Goal: Task Accomplishment & Management: Use online tool/utility

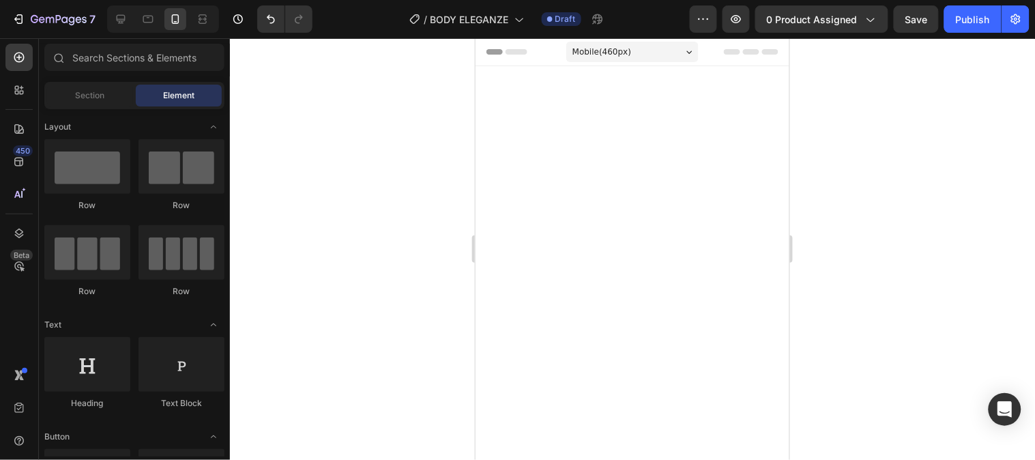
scroll to position [1304, 0]
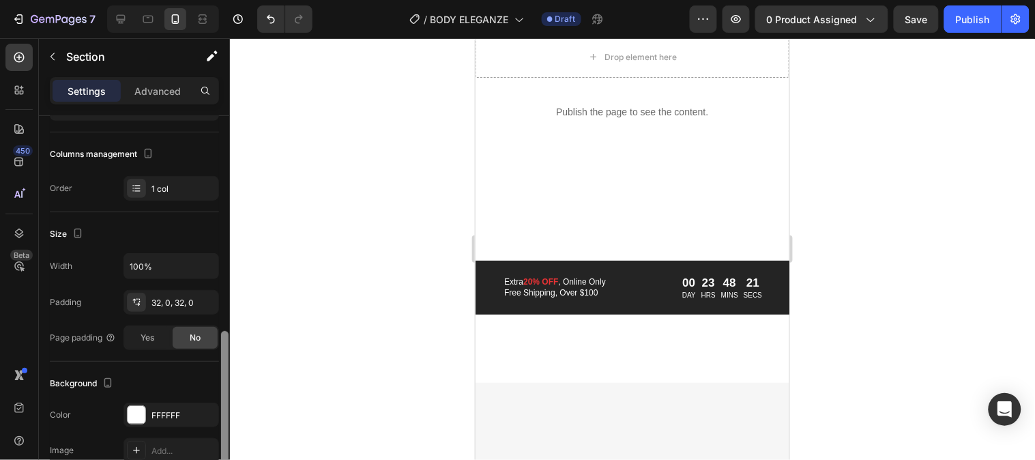
scroll to position [270, 0]
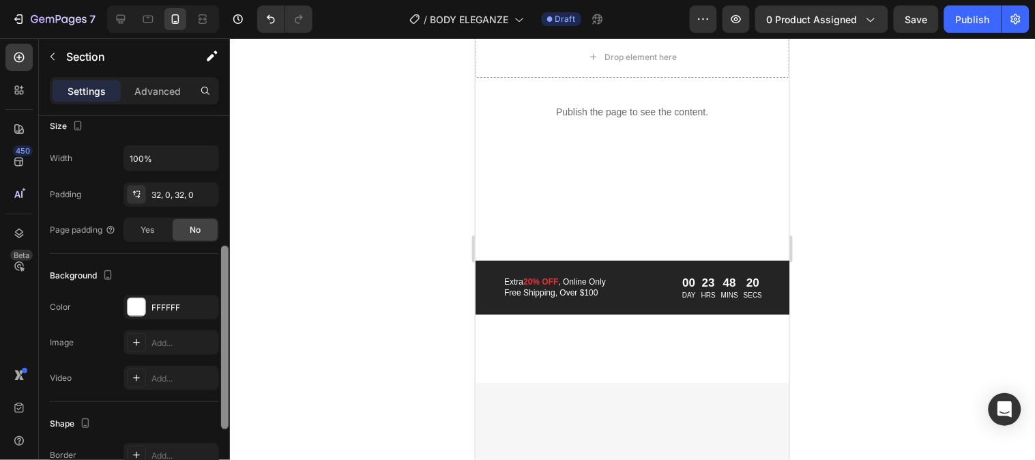
drag, startPoint x: 222, startPoint y: 282, endPoint x: 235, endPoint y: 412, distance: 130.9
click at [235, 0] on div "7 Version history / BODY ELEGANZE Draft Preview 0 product assigned Save Publish…" at bounding box center [517, 0] width 1035 height 0
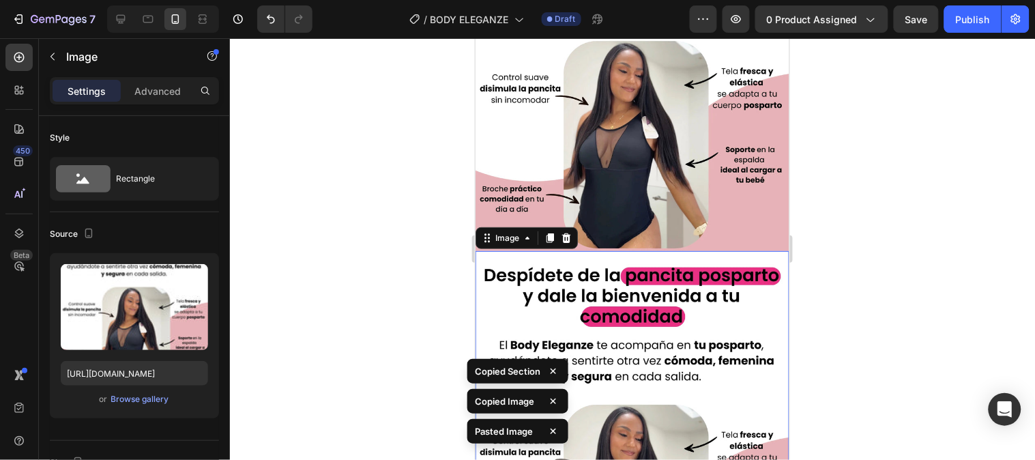
scroll to position [1532, 0]
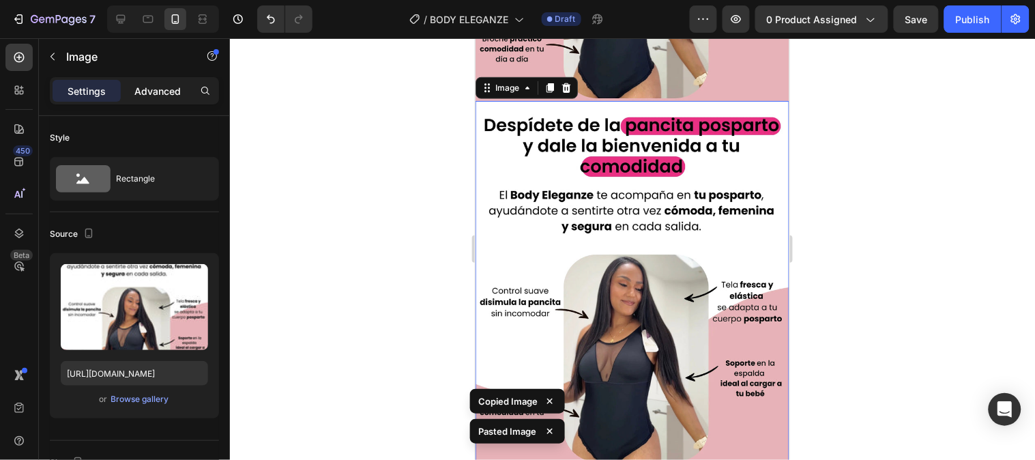
click at [155, 97] on p "Advanced" at bounding box center [157, 91] width 46 height 14
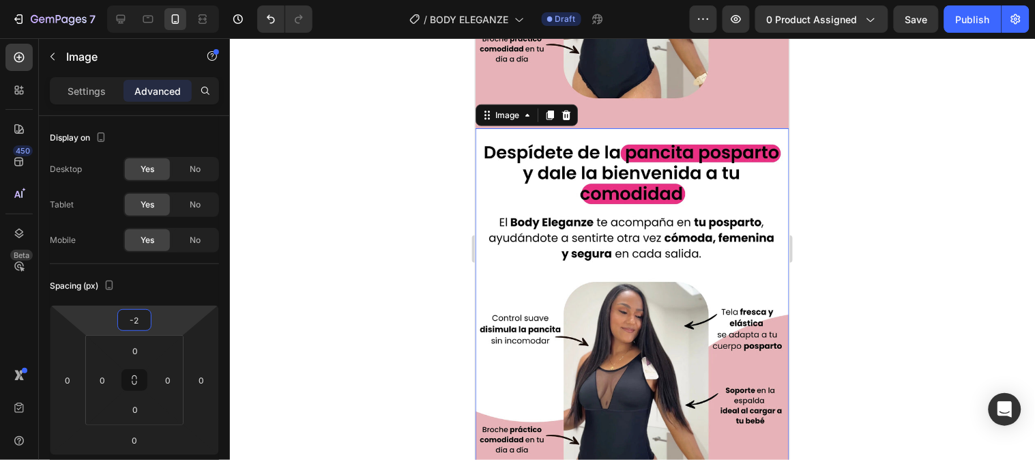
type input "0"
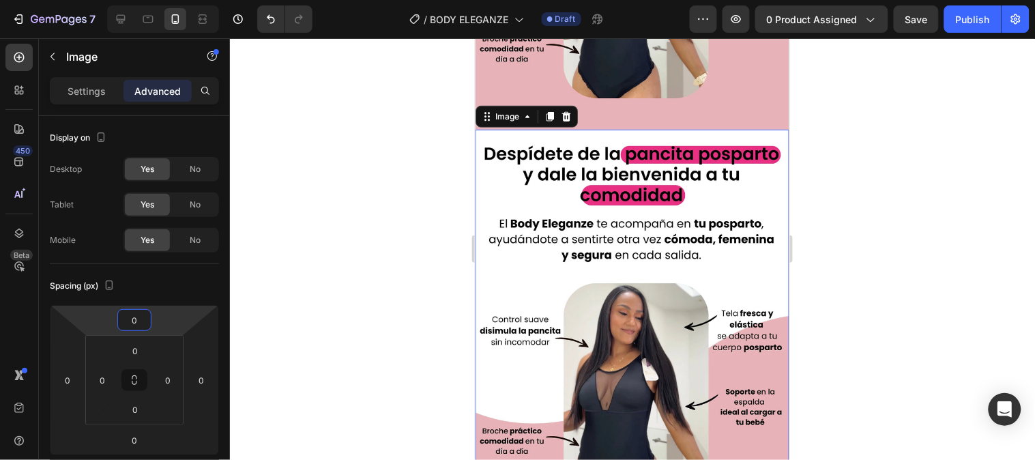
drag, startPoint x: 162, startPoint y: 317, endPoint x: 164, endPoint y: 301, distance: 15.8
click at [164, 0] on html "7 Version history / BODY ELEGANZE Draft Preview 0 product assigned Save Publish…" at bounding box center [517, 0] width 1035 height 0
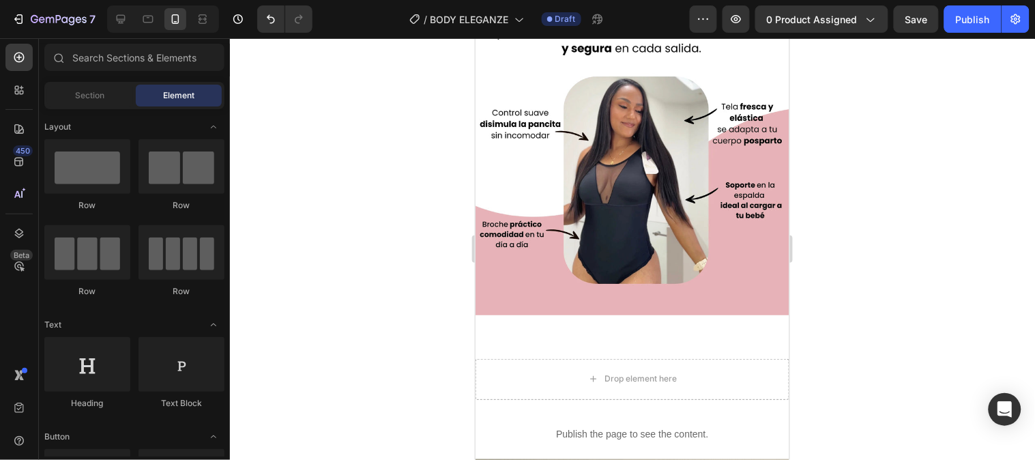
scroll to position [1763, 0]
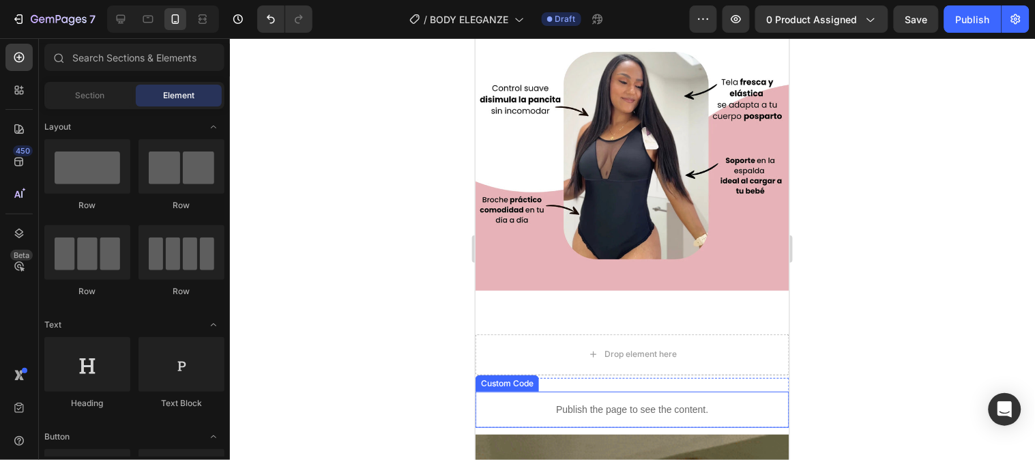
click at [694, 391] on div "Publish the page to see the content." at bounding box center [632, 409] width 314 height 36
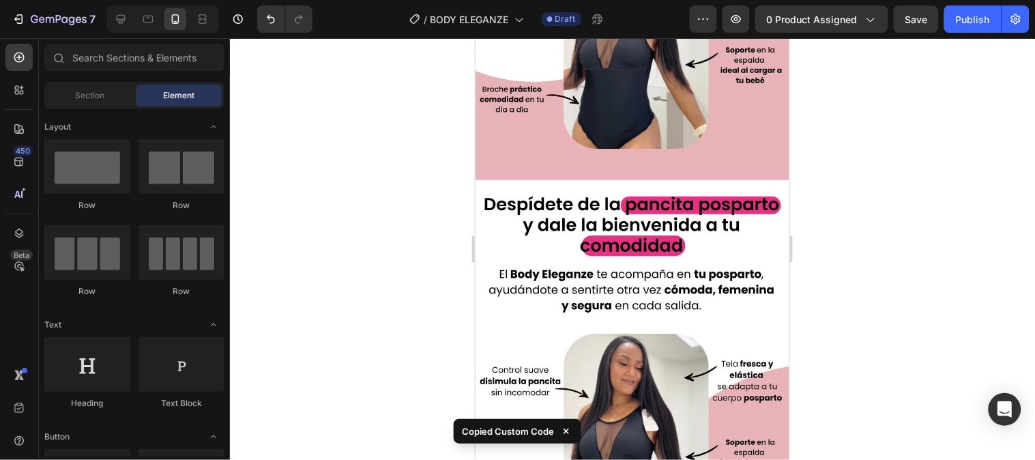
scroll to position [1469, 0]
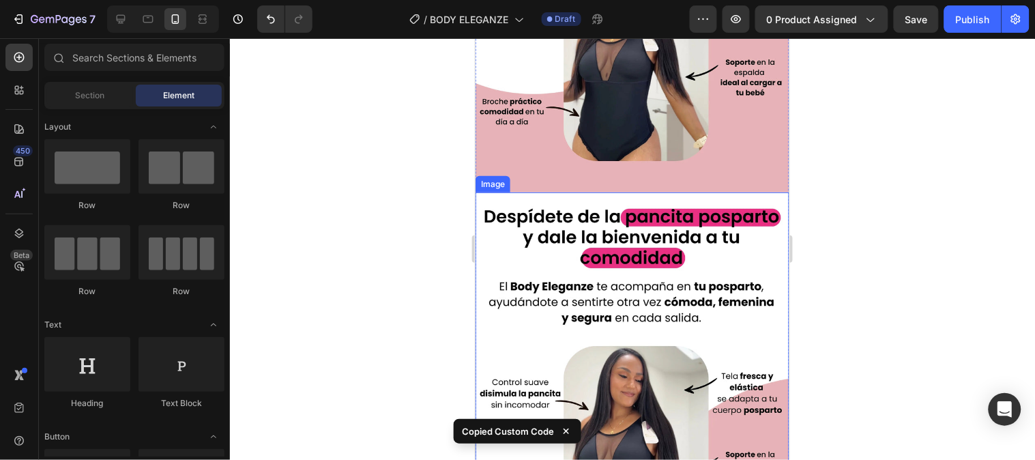
click at [762, 203] on img at bounding box center [632, 388] width 314 height 392
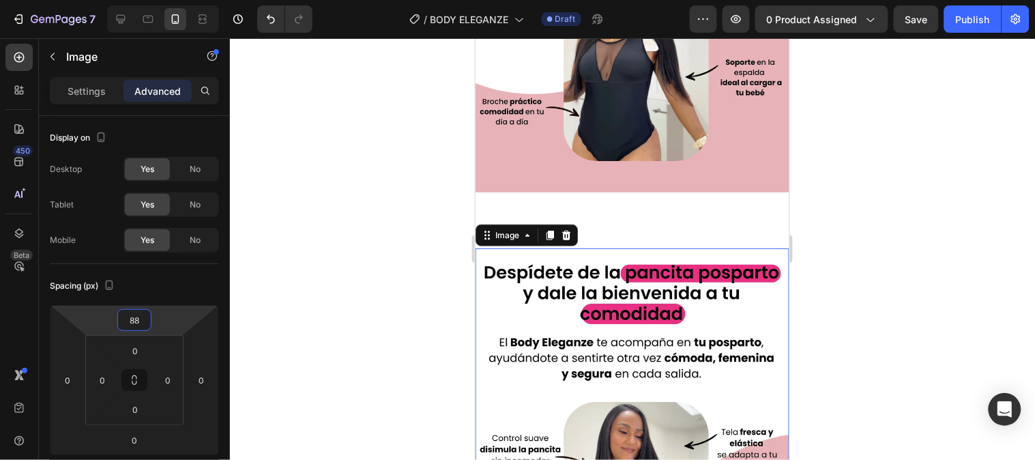
type input "90"
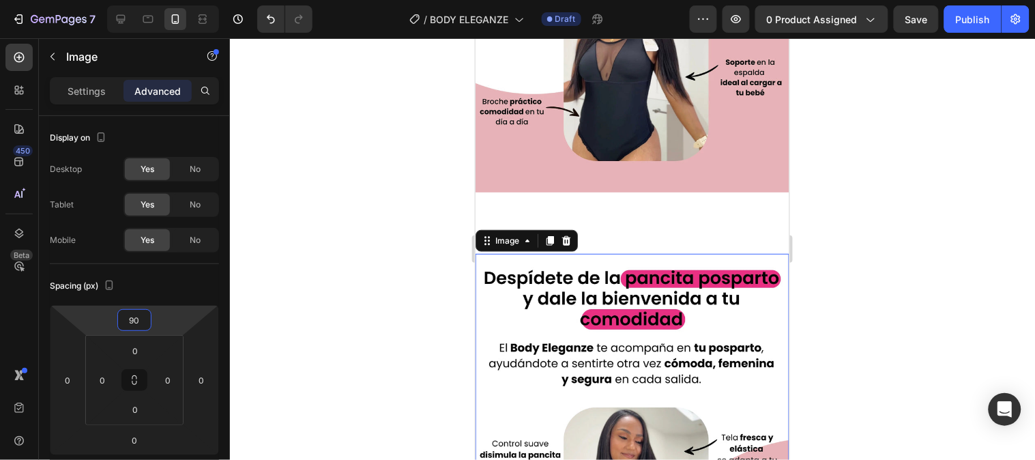
drag, startPoint x: 169, startPoint y: 315, endPoint x: 173, endPoint y: 282, distance: 33.0
click at [173, 0] on html "7 Version history / BODY ELEGANZE Draft Preview 0 product assigned Save Publish…" at bounding box center [517, 0] width 1035 height 0
click at [561, 198] on div "Image Image 0" at bounding box center [632, 236] width 314 height 817
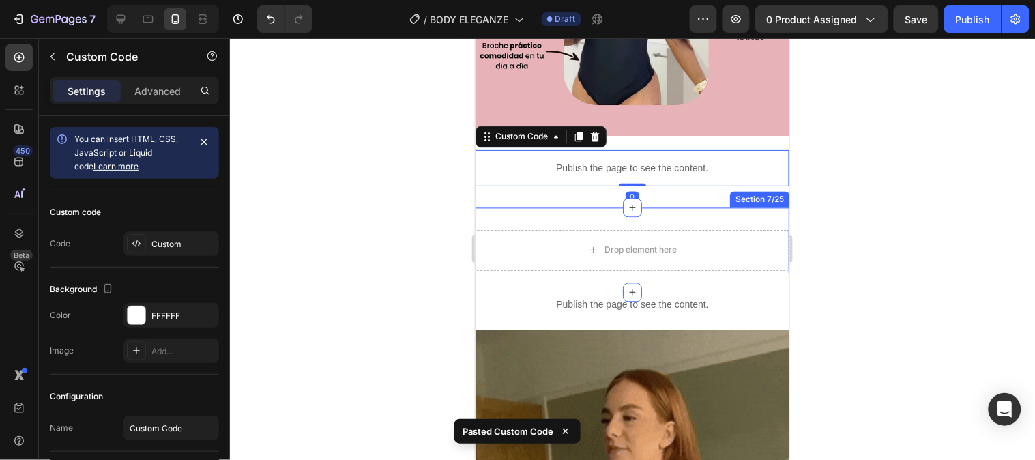
scroll to position [2014, 0]
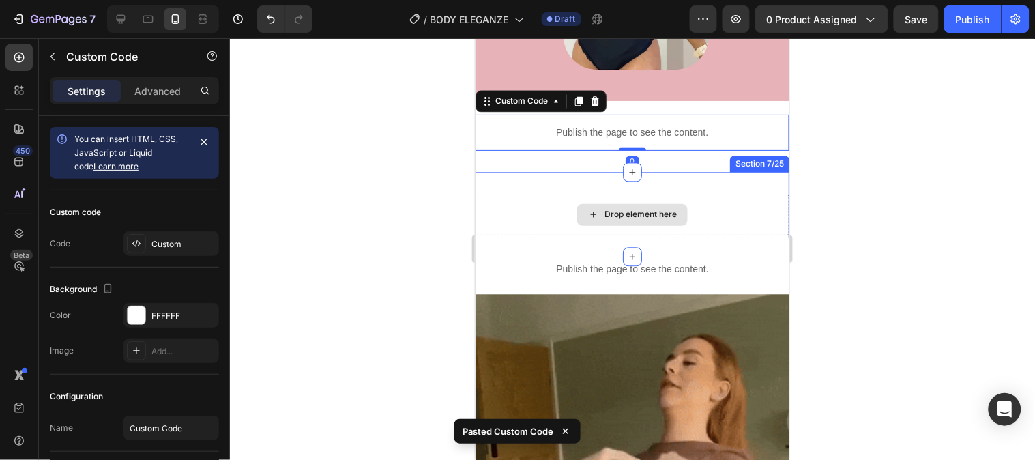
click at [509, 194] on div "Drop element here" at bounding box center [632, 214] width 314 height 41
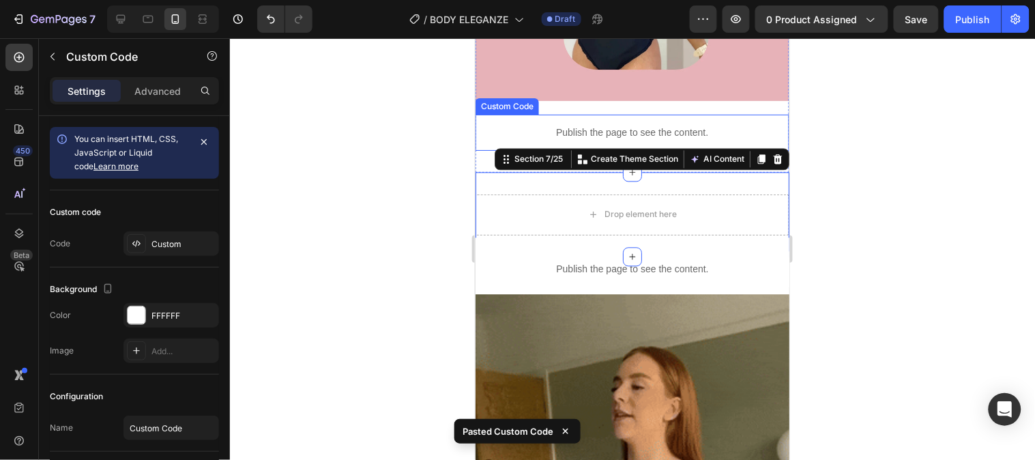
click at [541, 125] on p "Publish the page to see the content." at bounding box center [632, 132] width 314 height 14
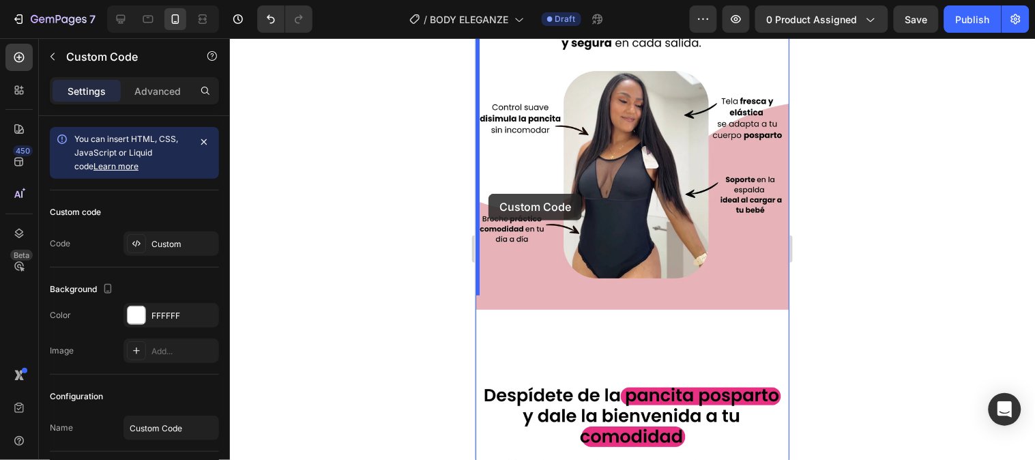
scroll to position [1326, 0]
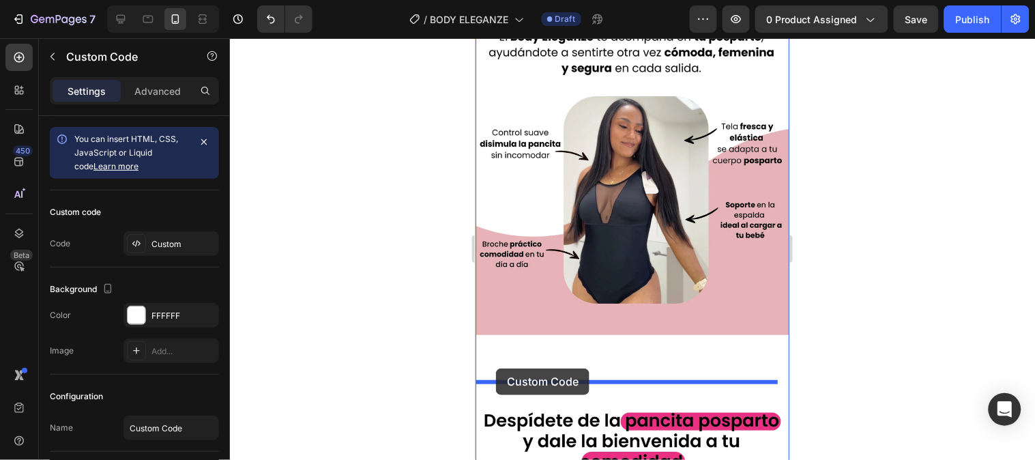
drag, startPoint x: 487, startPoint y: 72, endPoint x: 495, endPoint y: 368, distance: 295.5
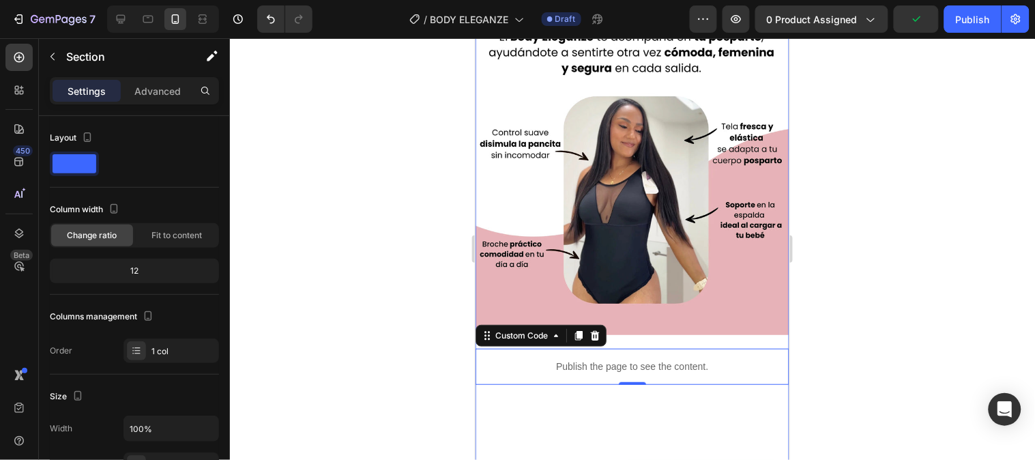
click at [511, 398] on div "Image Publish the page to see the content. Custom Code 0 Image" at bounding box center [632, 404] width 314 height 867
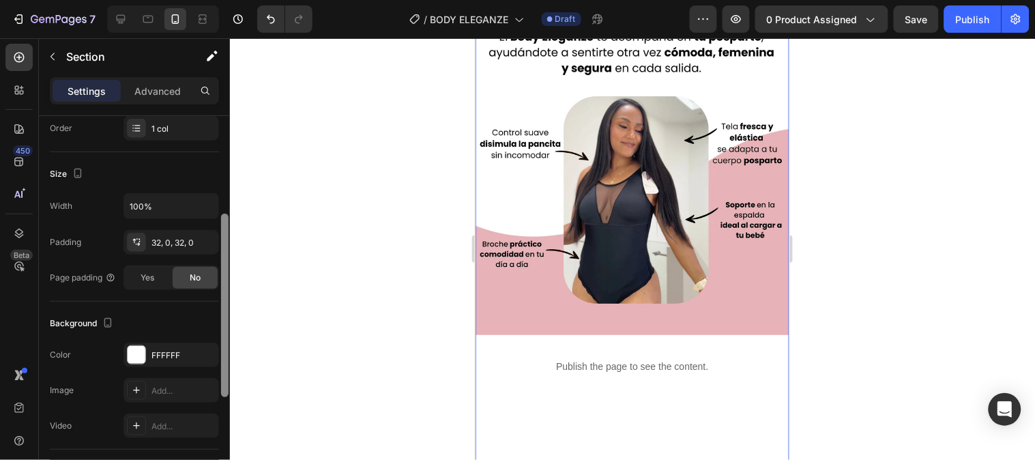
scroll to position [225, 0]
drag, startPoint x: 226, startPoint y: 269, endPoint x: 240, endPoint y: 378, distance: 109.4
click at [240, 0] on div "7 Version history / BODY ELEGANZE Draft Preview 0 product assigned Save Publish…" at bounding box center [517, 0] width 1035 height 0
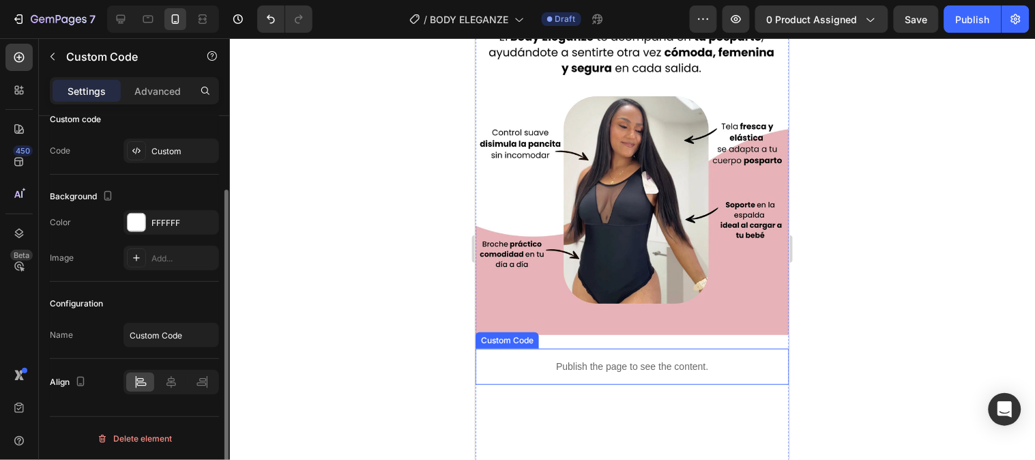
scroll to position [0, 0]
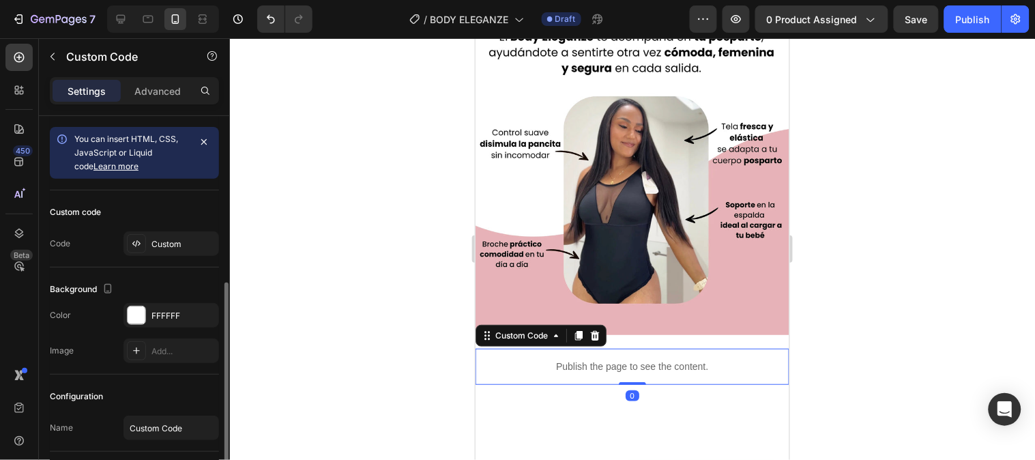
click at [538, 348] on div "Publish the page to see the content." at bounding box center [632, 366] width 314 height 36
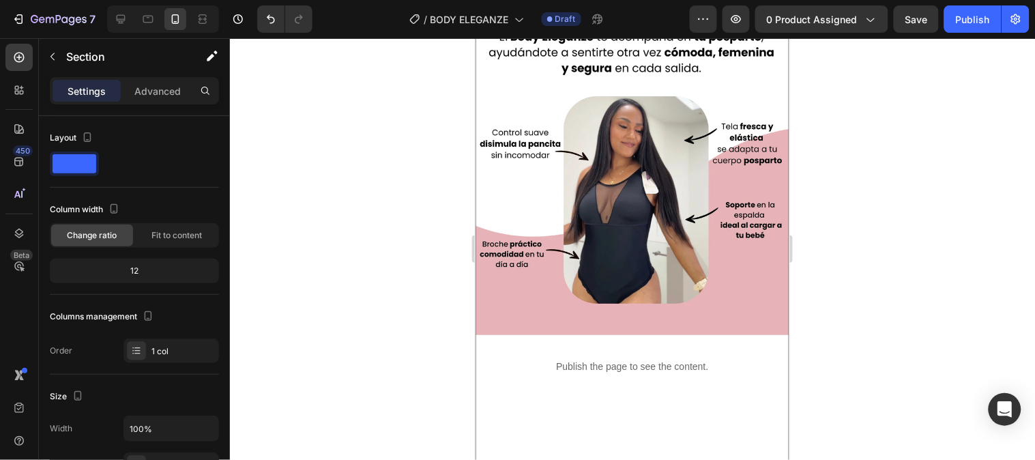
click at [637, 330] on div "Image Publish the page to see the content. Custom Code Image" at bounding box center [632, 404] width 314 height 867
click at [598, 382] on div "Image Publish the page to see the content. Custom Code Image" at bounding box center [632, 404] width 314 height 867
click at [566, 394] on div "Image Publish the page to see the content. Custom Code Image" at bounding box center [632, 404] width 314 height 867
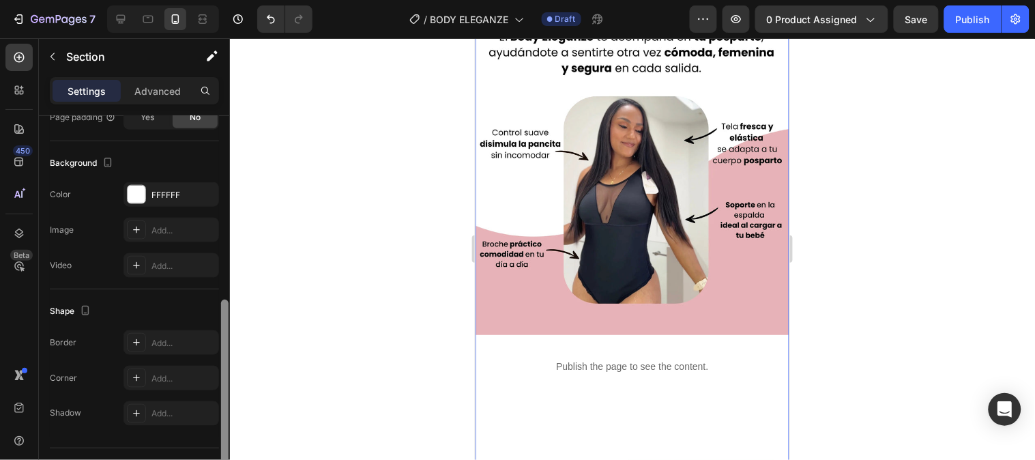
drag, startPoint x: 226, startPoint y: 299, endPoint x: 226, endPoint y: 347, distance: 47.8
click at [226, 347] on div at bounding box center [225, 307] width 10 height 383
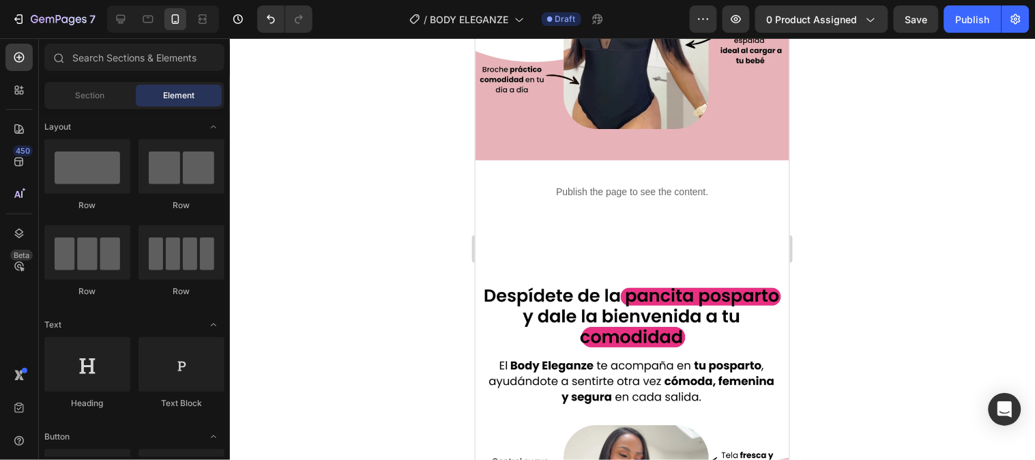
scroll to position [1538, 0]
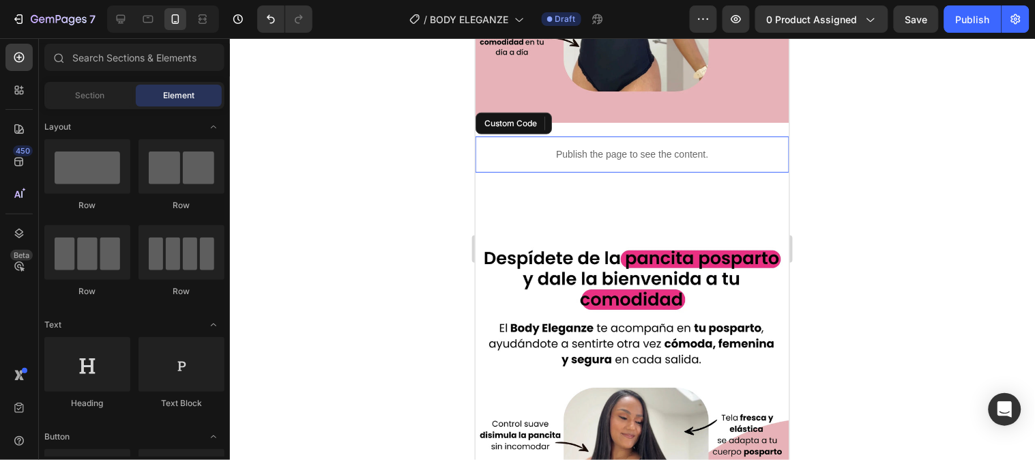
click at [736, 136] on div "Publish the page to see the content." at bounding box center [632, 154] width 314 height 36
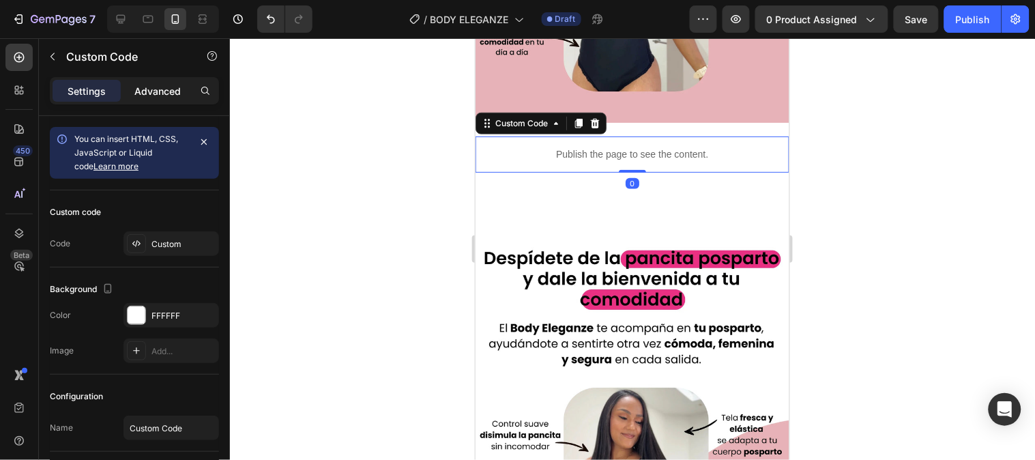
click at [164, 87] on p "Advanced" at bounding box center [157, 91] width 46 height 14
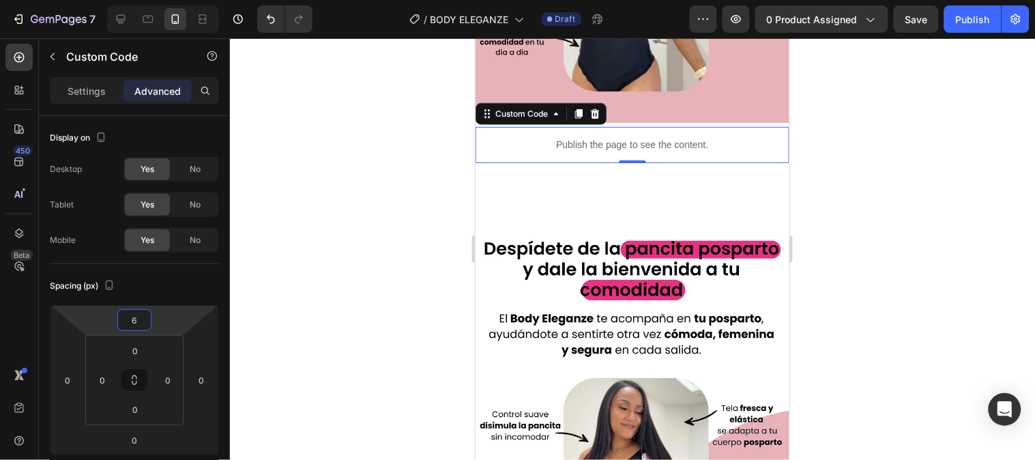
type input "4"
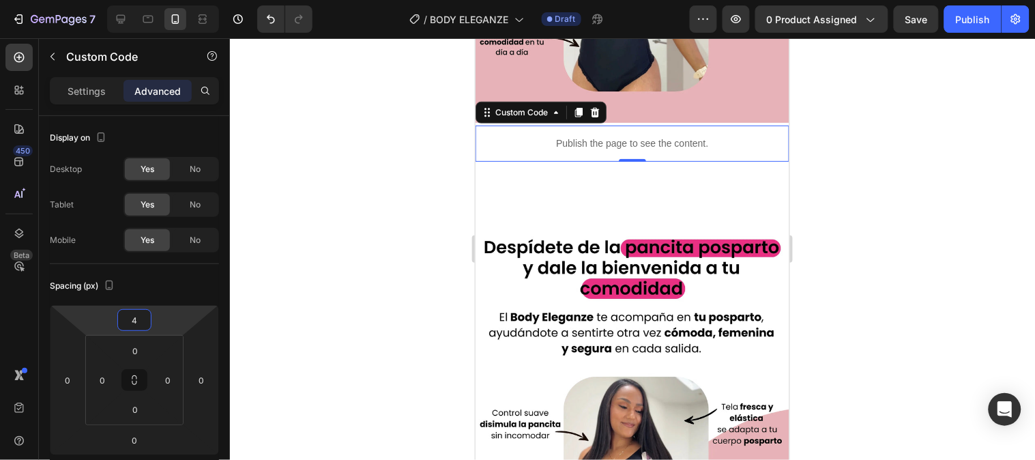
click at [172, 0] on html "7 Version history / BODY ELEGANZE Draft Preview 0 product assigned Save Publish…" at bounding box center [517, 0] width 1035 height 0
click at [509, 222] on img at bounding box center [632, 418] width 314 height 392
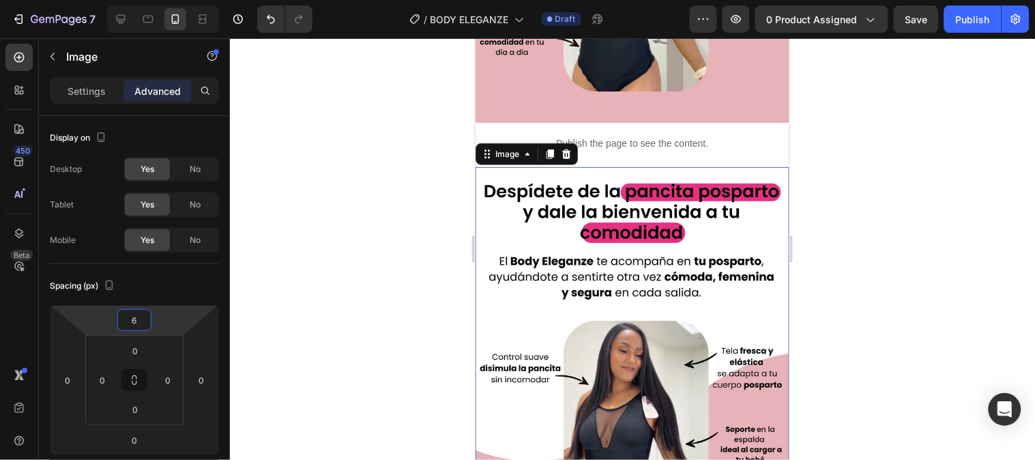
type input "4"
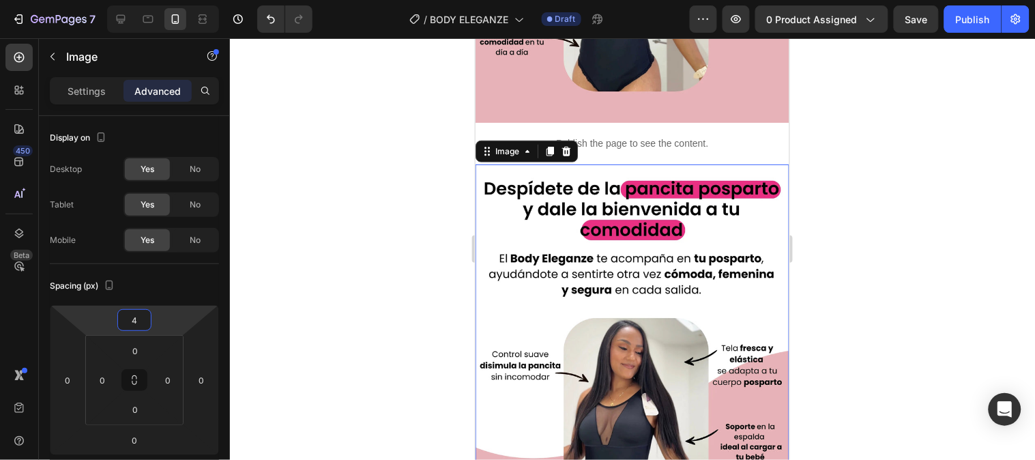
drag, startPoint x: 166, startPoint y: 319, endPoint x: 174, endPoint y: 351, distance: 33.8
click at [174, 0] on html "7 Version history / BODY ELEGANZE Draft Preview 0 product assigned Save Publish…" at bounding box center [517, 0] width 1035 height 0
click at [566, 298] on img at bounding box center [632, 360] width 314 height 392
click at [84, 84] on p "Settings" at bounding box center [87, 91] width 38 height 14
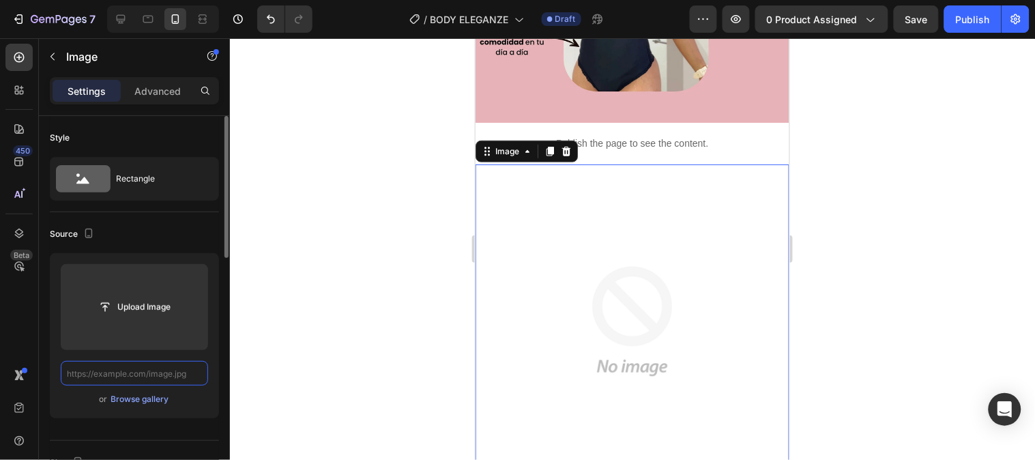
scroll to position [0, 0]
click at [169, 369] on input "text" at bounding box center [134, 373] width 147 height 25
paste input "[URL][DOMAIN_NAME]"
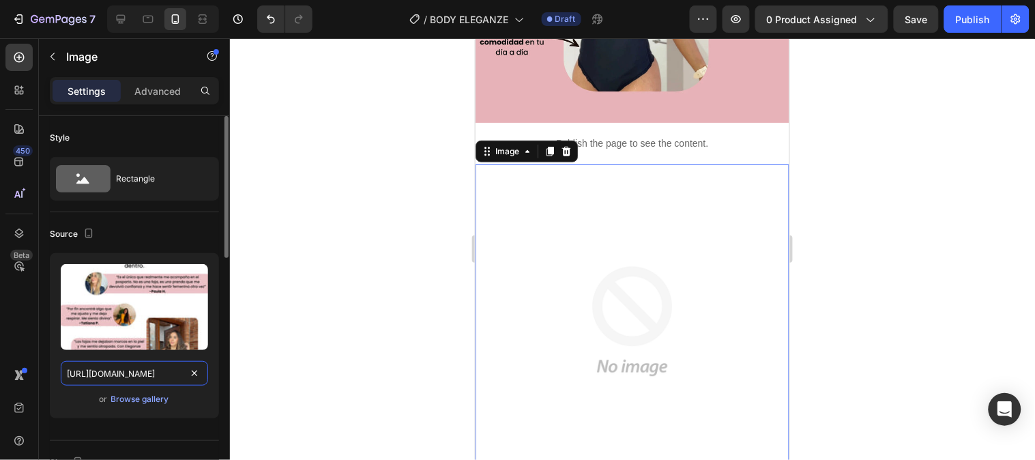
scroll to position [0, 394]
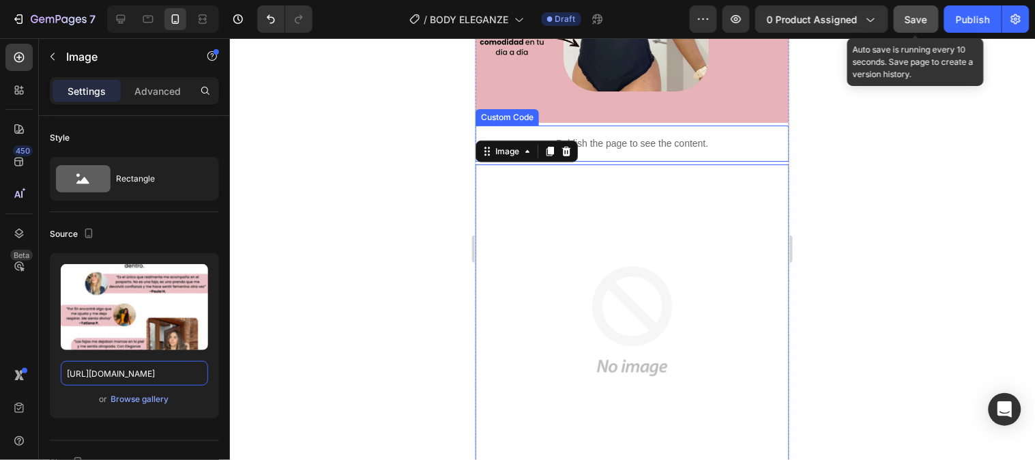
type input "[URL][DOMAIN_NAME]"
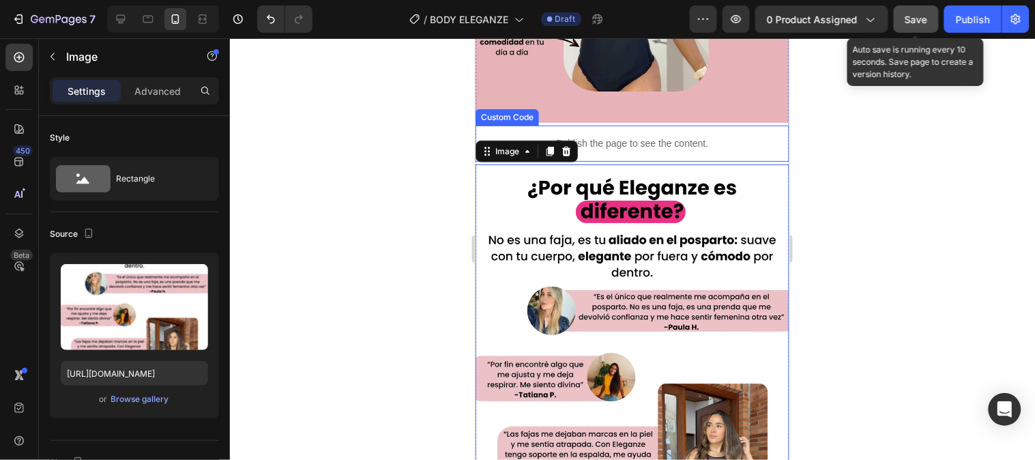
scroll to position [0, 0]
click at [920, 20] on span "Save" at bounding box center [916, 20] width 23 height 12
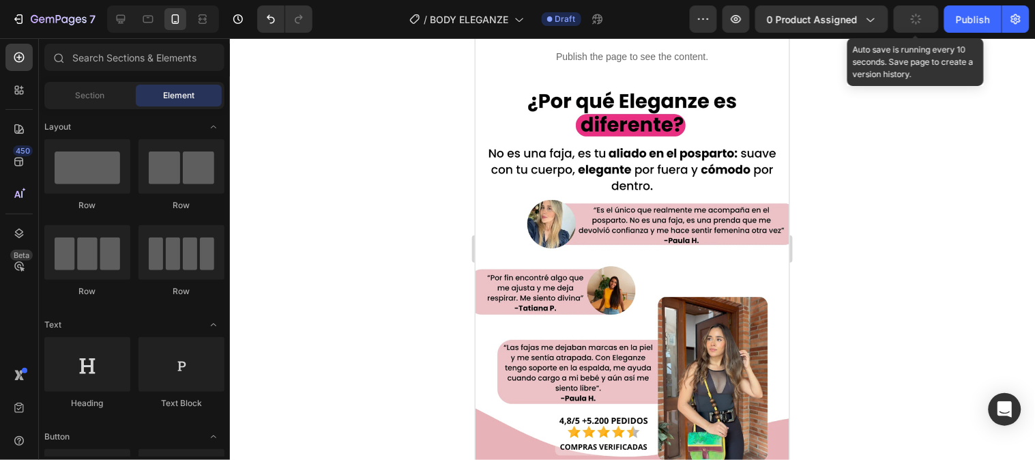
scroll to position [1662, 0]
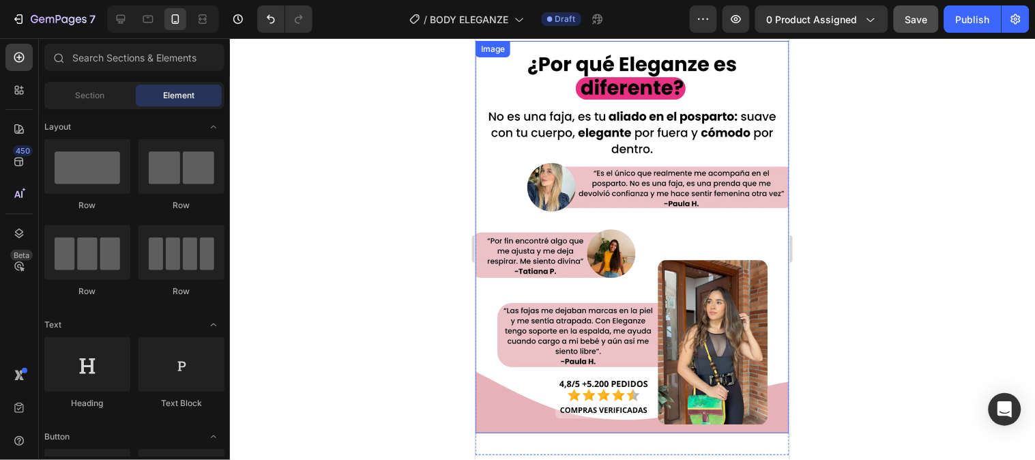
click at [533, 205] on img at bounding box center [632, 236] width 314 height 392
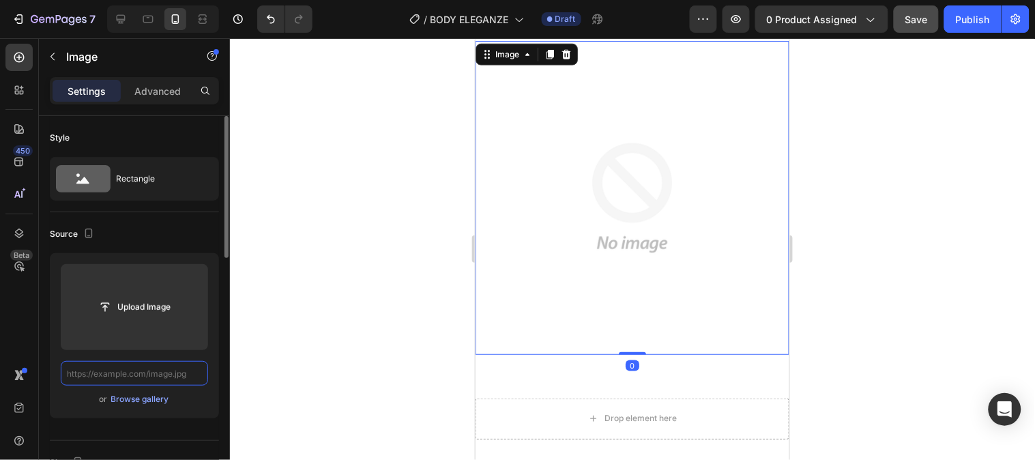
scroll to position [0, 0]
click at [166, 371] on input "text" at bounding box center [134, 373] width 147 height 25
paste input "[URL][DOMAIN_NAME]"
type input "[URL][DOMAIN_NAME]"
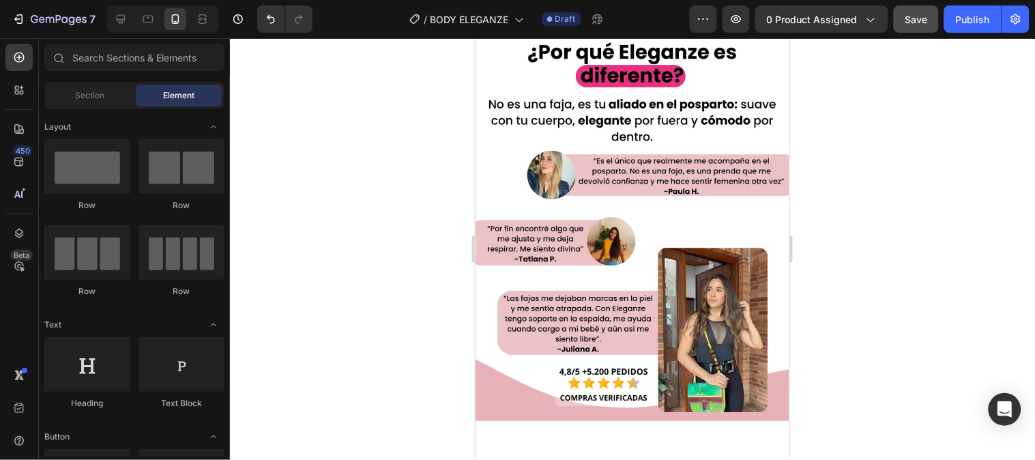
scroll to position [1761, 0]
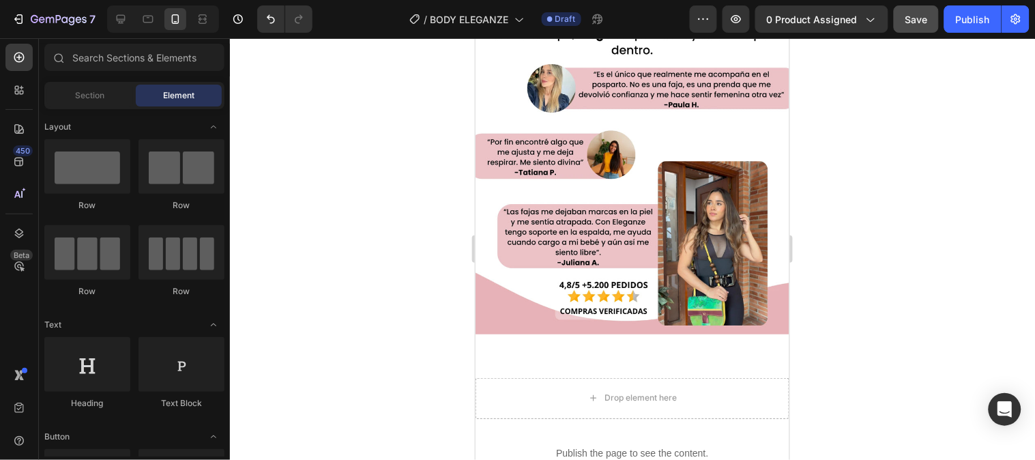
drag, startPoint x: 783, startPoint y: 164, endPoint x: 1263, endPoint y: 209, distance: 482.4
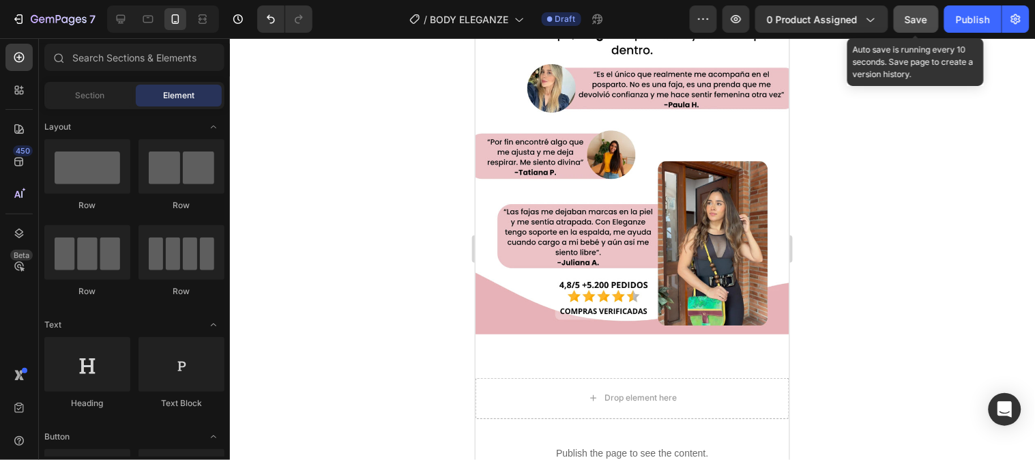
click at [906, 18] on span "Save" at bounding box center [916, 20] width 23 height 12
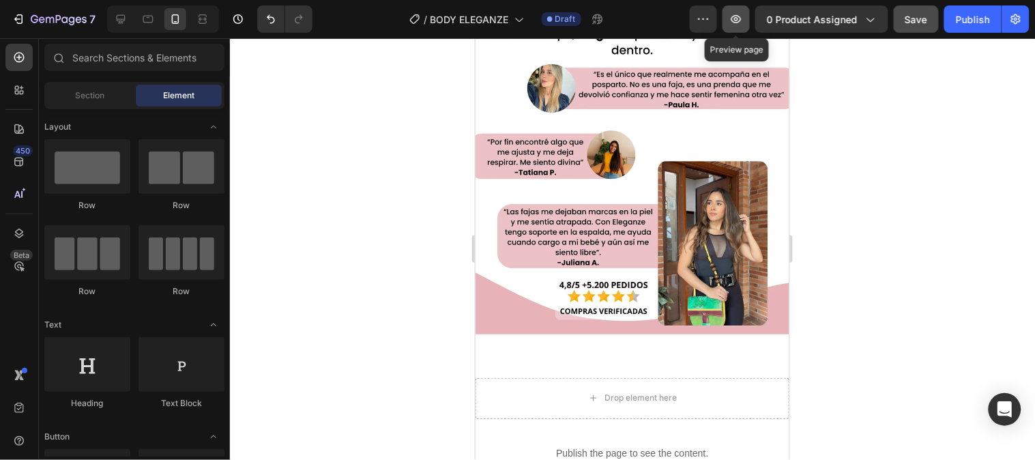
click at [739, 8] on button "button" at bounding box center [735, 18] width 27 height 27
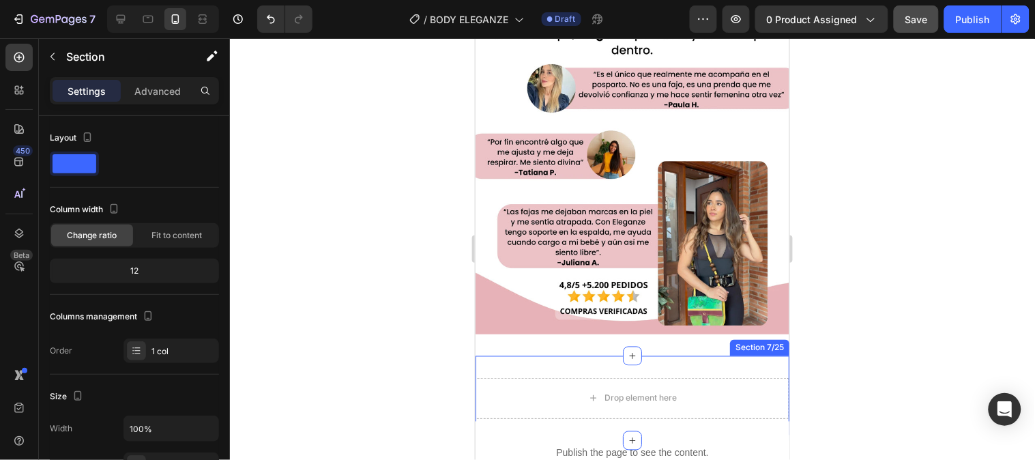
click at [560, 355] on div "Drop element here Section 7/25" at bounding box center [632, 397] width 314 height 85
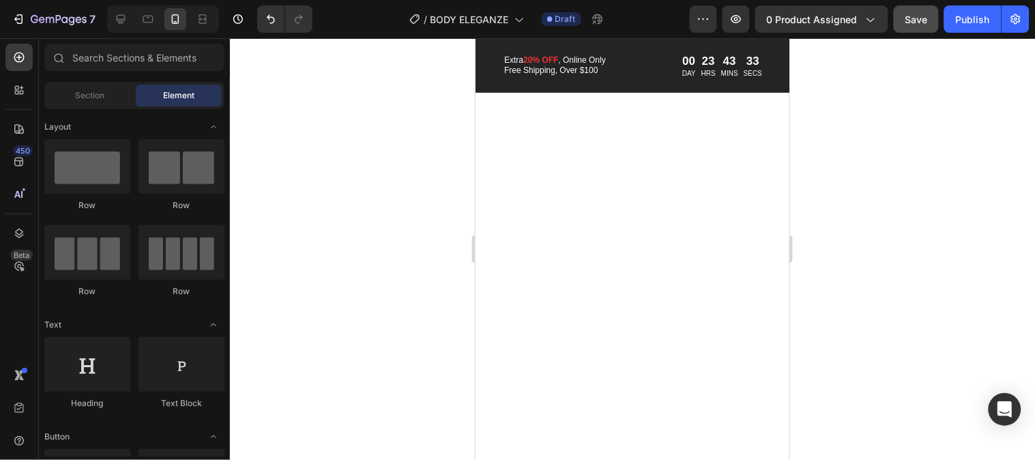
scroll to position [2915, 0]
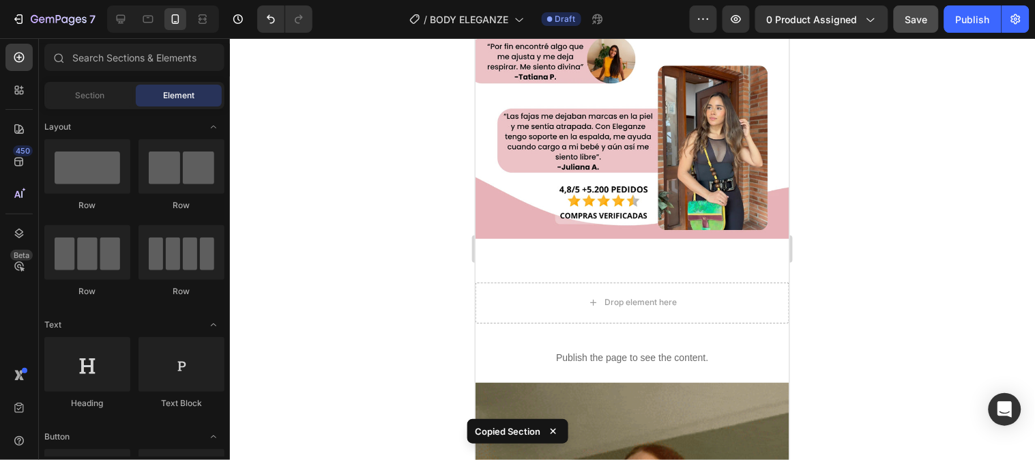
scroll to position [1904, 0]
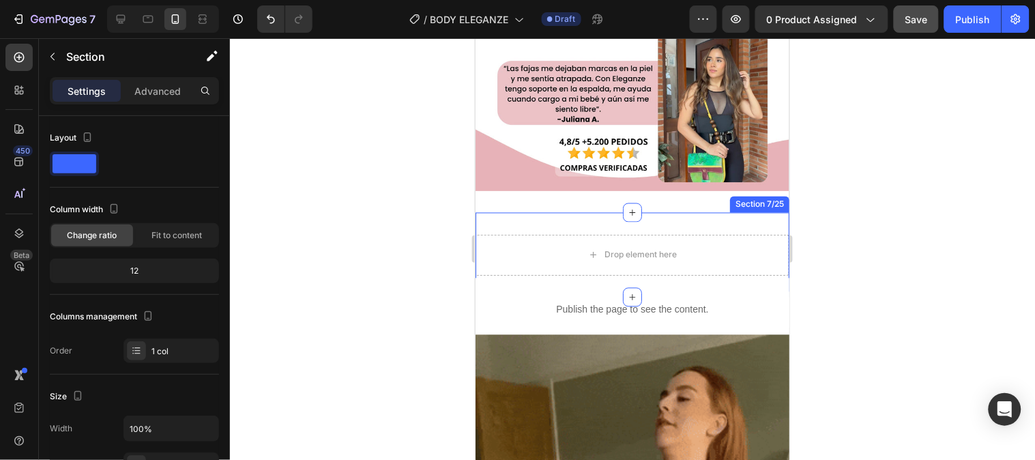
click at [653, 212] on div "Drop element here Section 7/25" at bounding box center [632, 254] width 314 height 85
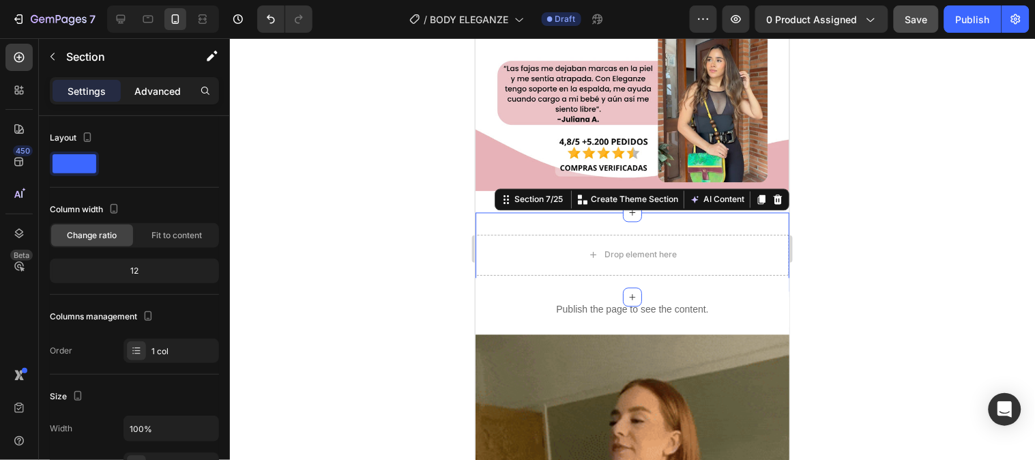
click at [169, 89] on p "Advanced" at bounding box center [157, 91] width 46 height 14
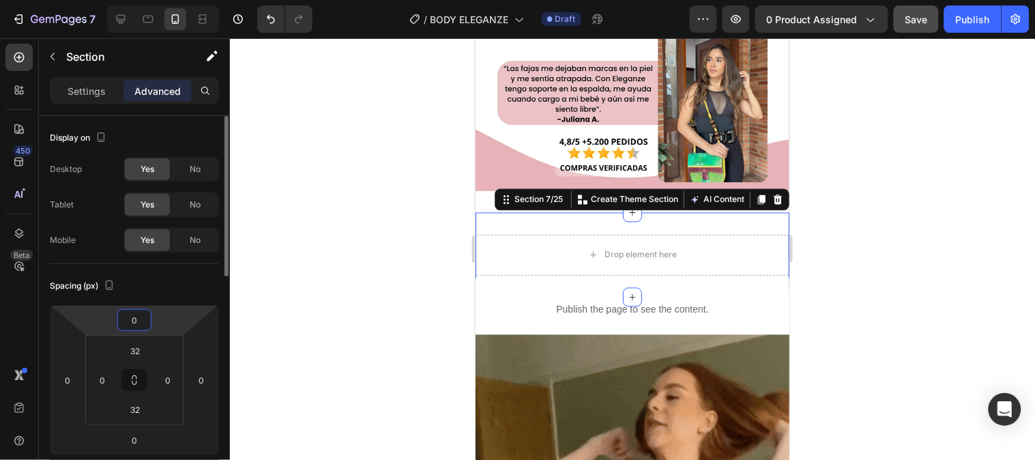
drag, startPoint x: 146, startPoint y: 319, endPoint x: 149, endPoint y: 306, distance: 13.9
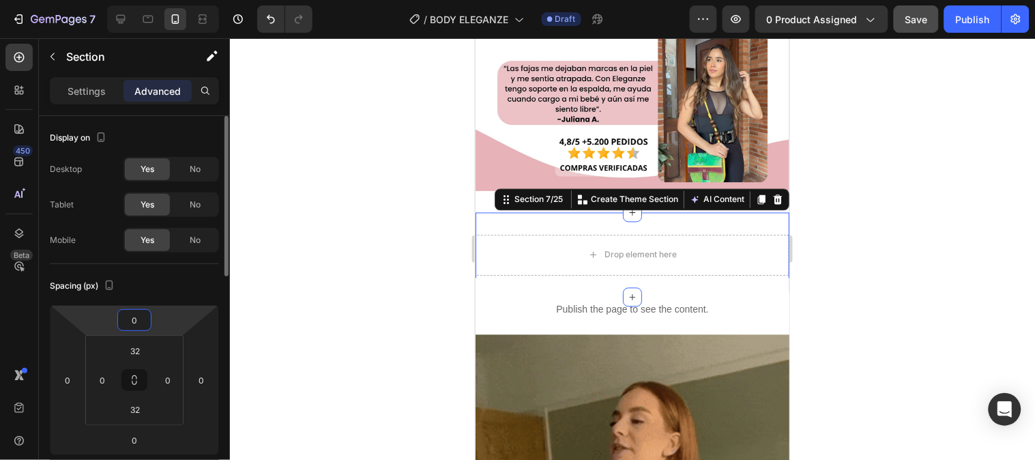
click at [149, 306] on div "0 0 0 0" at bounding box center [134, 380] width 169 height 150
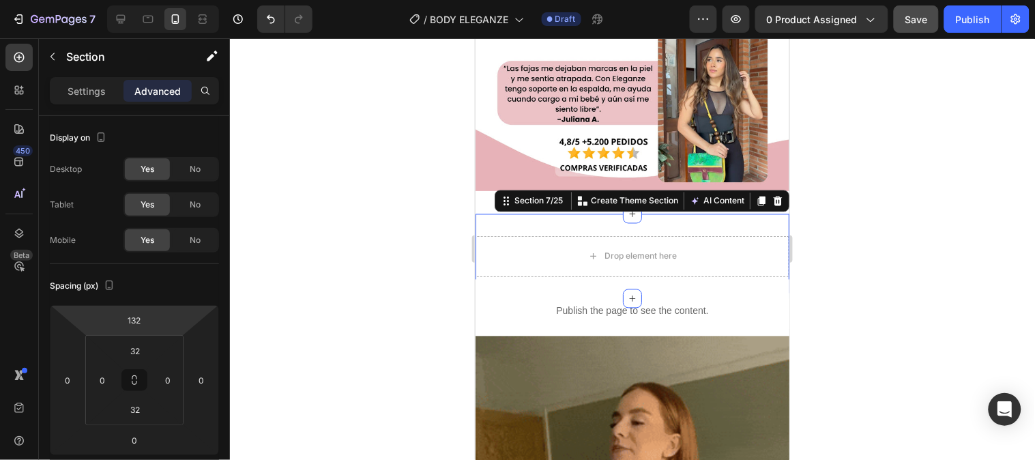
type input "134"
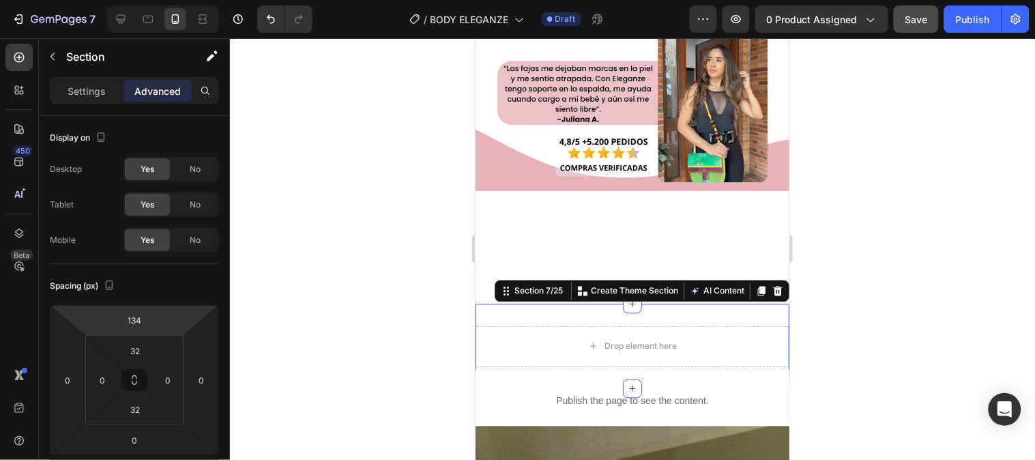
drag, startPoint x: 176, startPoint y: 322, endPoint x: 191, endPoint y: 271, distance: 53.3
click at [191, 0] on html "7 Version history / BODY ELEGANZE Draft Preview 0 product assigned Save Publish…" at bounding box center [517, 0] width 1035 height 0
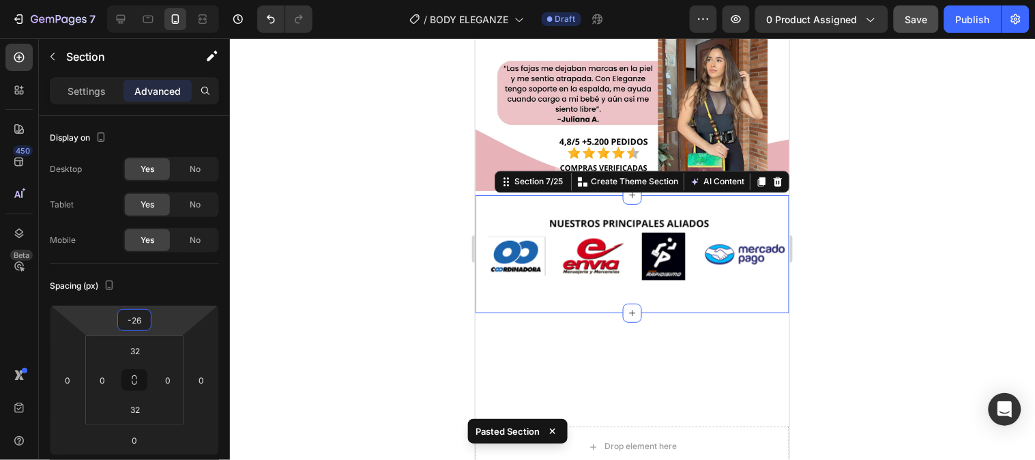
type input "-28"
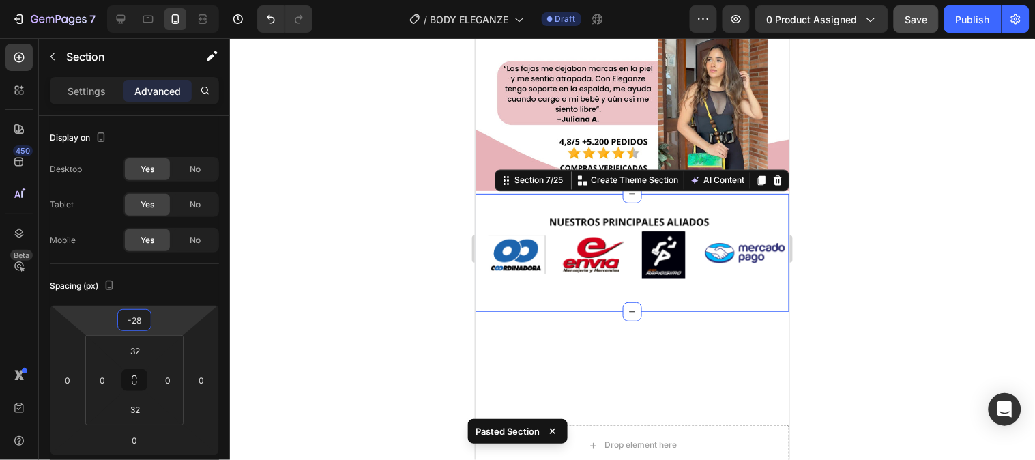
drag, startPoint x: 166, startPoint y: 325, endPoint x: 171, endPoint y: 336, distance: 11.9
click at [171, 0] on html "7 Version history / BODY ELEGANZE Draft Preview 0 product assigned Save Publish…" at bounding box center [517, 0] width 1035 height 0
click at [896, 325] on div at bounding box center [632, 249] width 805 height 422
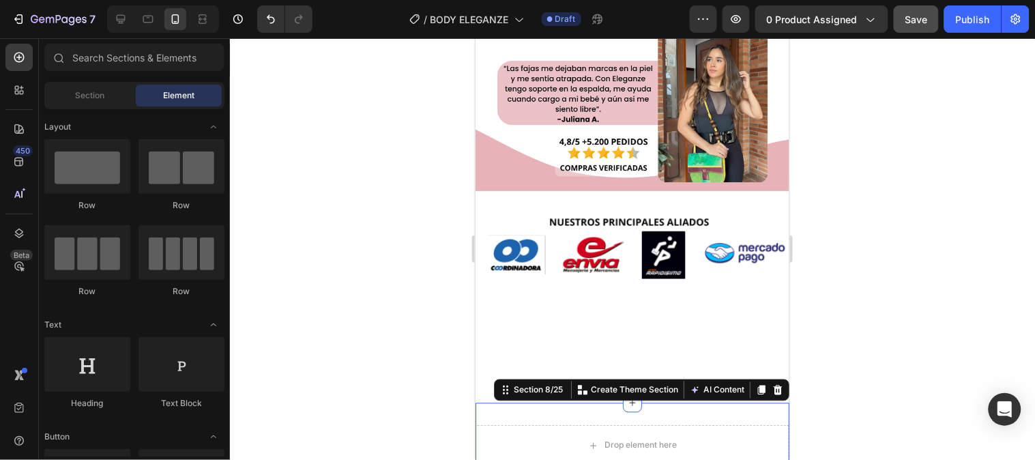
click at [645, 402] on div "Drop element here Section 8/25 You can create reusable sections Create Theme Se…" at bounding box center [632, 444] width 314 height 85
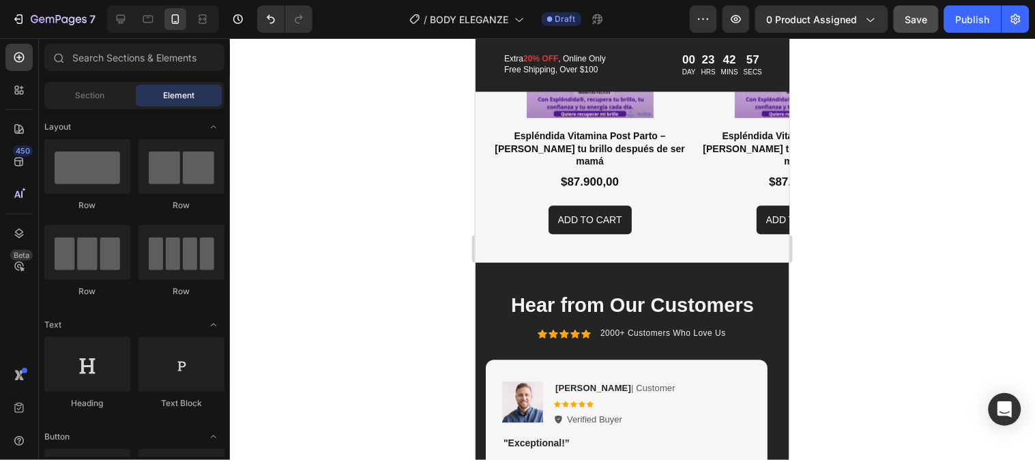
scroll to position [6047, 0]
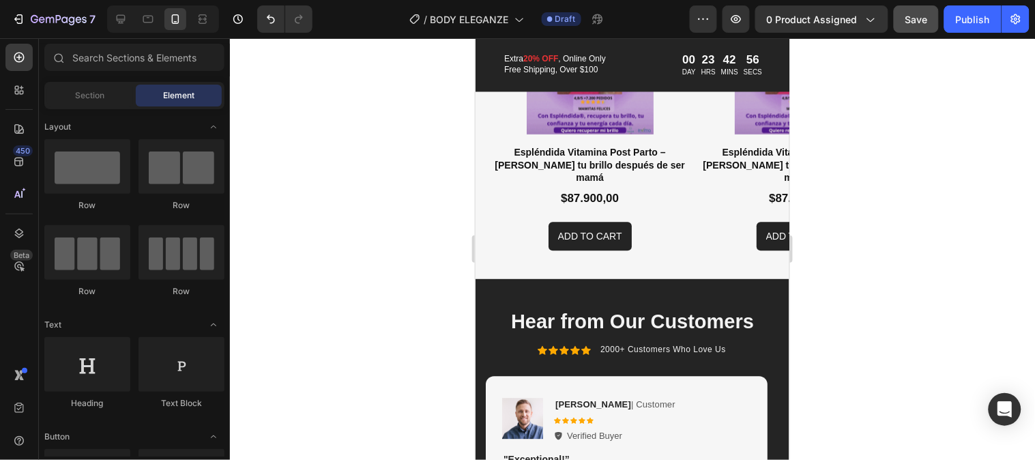
drag, startPoint x: 780, startPoint y: 155, endPoint x: 1283, endPoint y: 397, distance: 558.7
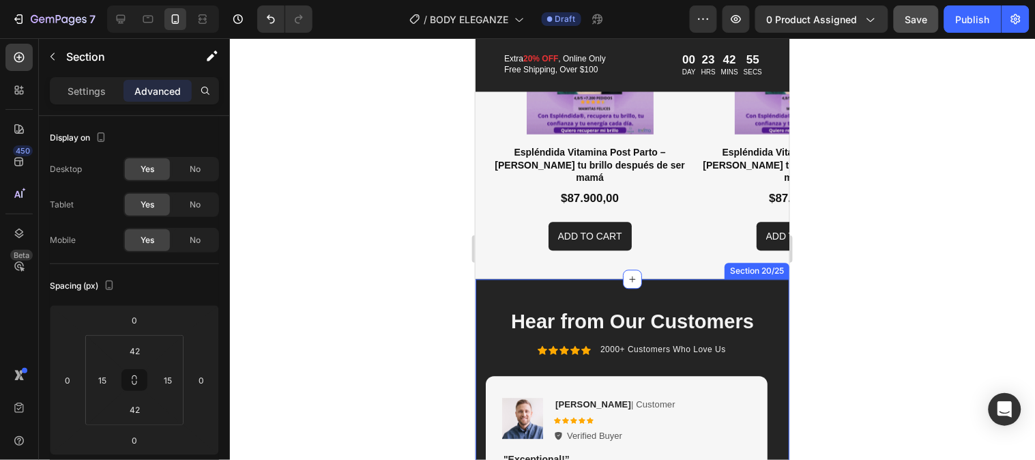
click at [713, 278] on div "Hear from Our Customers Heading Icon Icon Icon Icon Icon Icon List 2000+ Custom…" at bounding box center [632, 421] width 314 height 287
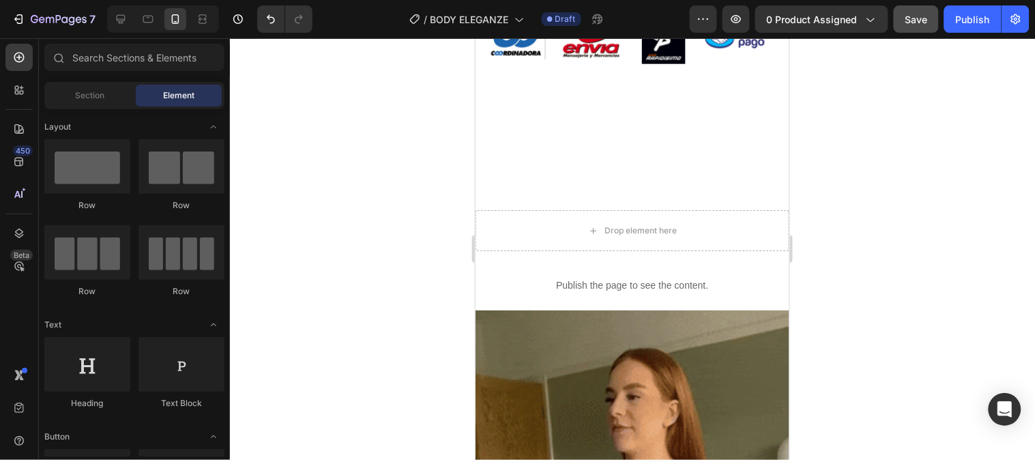
scroll to position [1982, 0]
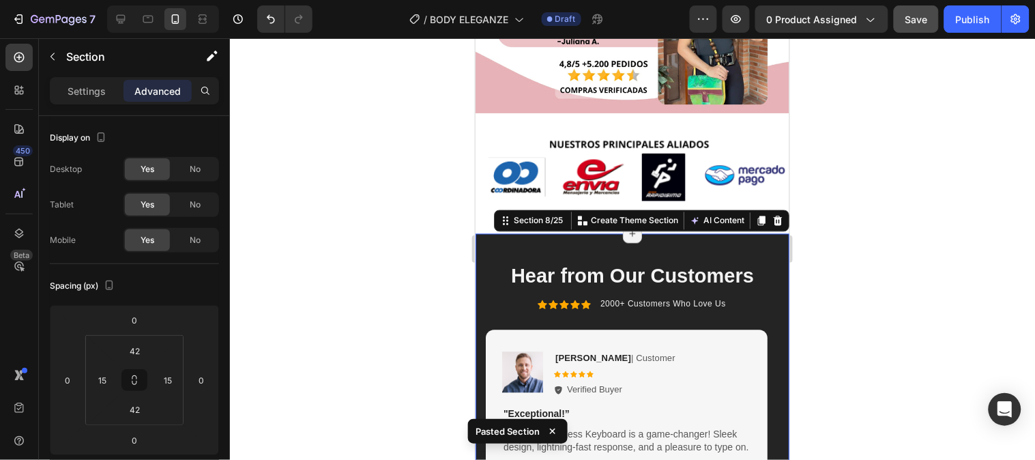
click at [830, 322] on div at bounding box center [632, 249] width 805 height 422
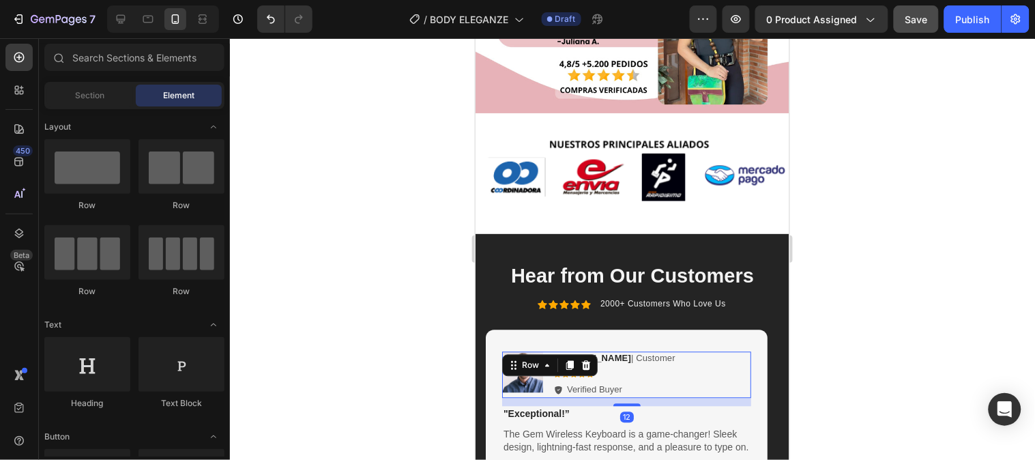
click at [701, 354] on div "Image [PERSON_NAME] | Customer Text Block Icon Icon Icon Icon Icon Icon List Ve…" at bounding box center [625, 374] width 249 height 46
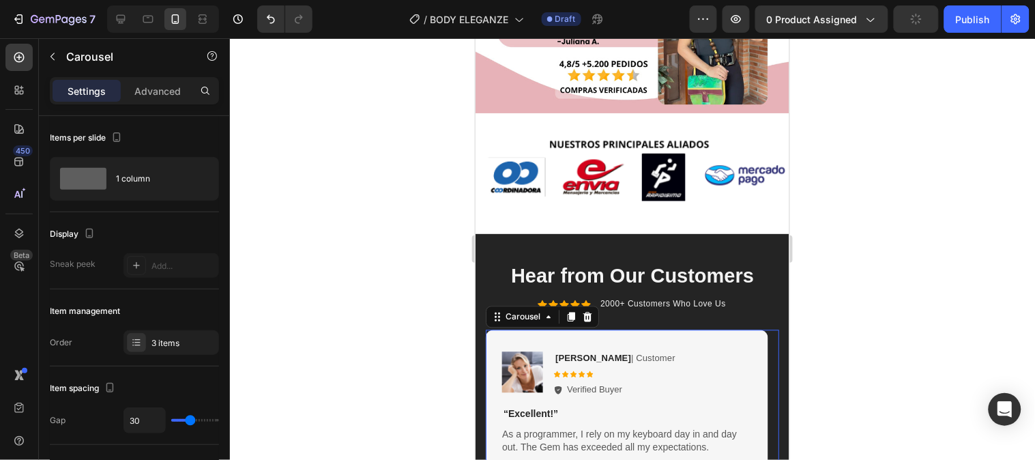
click at [949, 385] on div at bounding box center [632, 249] width 805 height 422
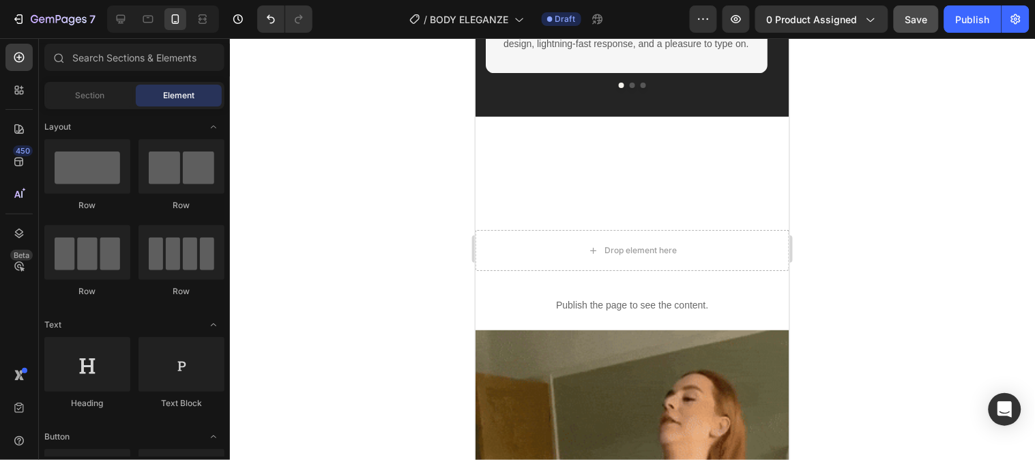
scroll to position [2336, 0]
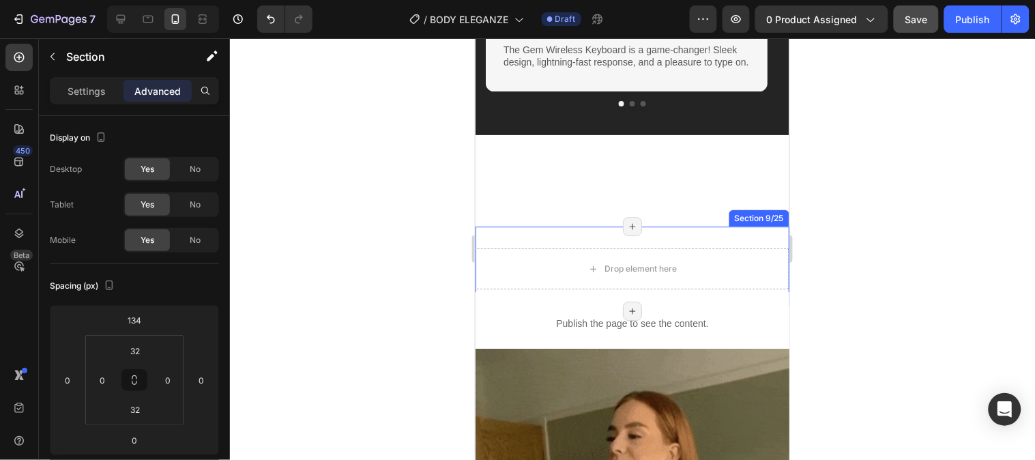
click at [661, 238] on div "Drop element here Section 9/25 Page has reached Shopify’s 25 section-limit Page…" at bounding box center [632, 268] width 314 height 85
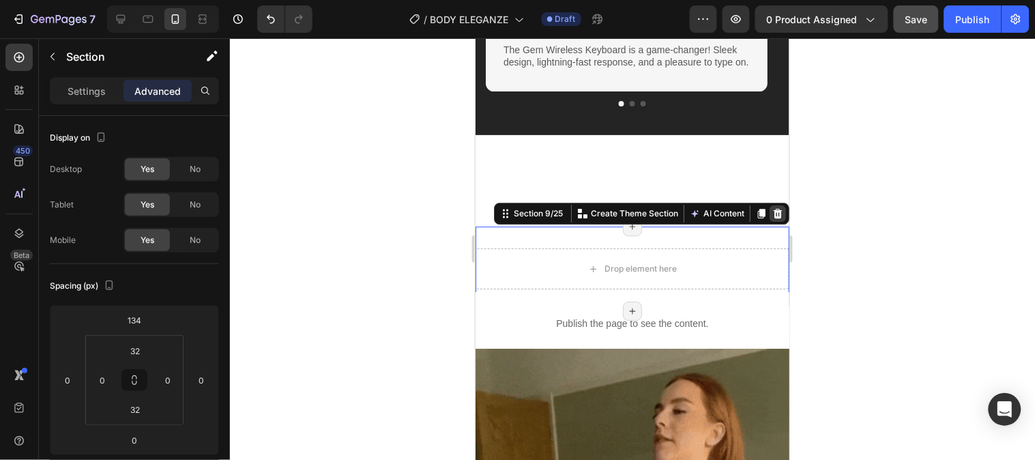
click at [773, 216] on icon at bounding box center [777, 213] width 9 height 10
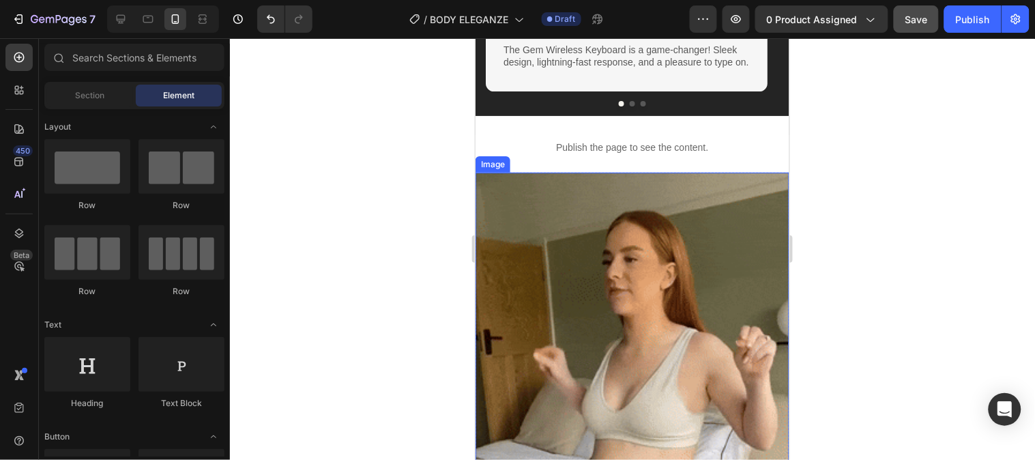
click at [733, 184] on img at bounding box center [632, 449] width 314 height 554
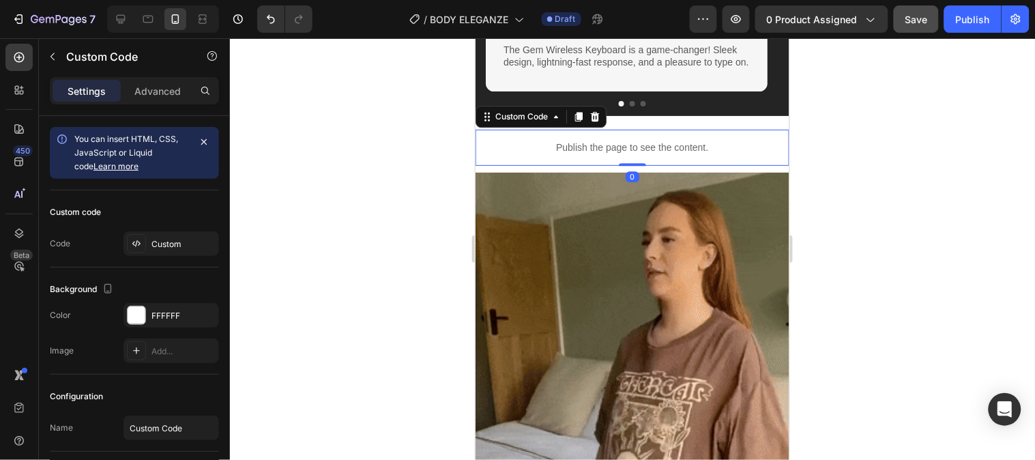
click at [747, 147] on p "Publish the page to see the content." at bounding box center [632, 147] width 314 height 14
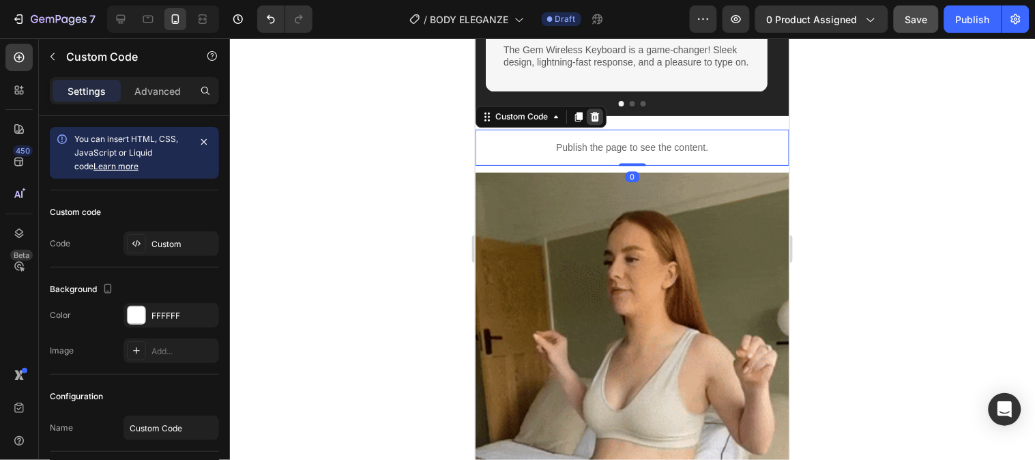
click at [594, 114] on icon at bounding box center [594, 116] width 9 height 10
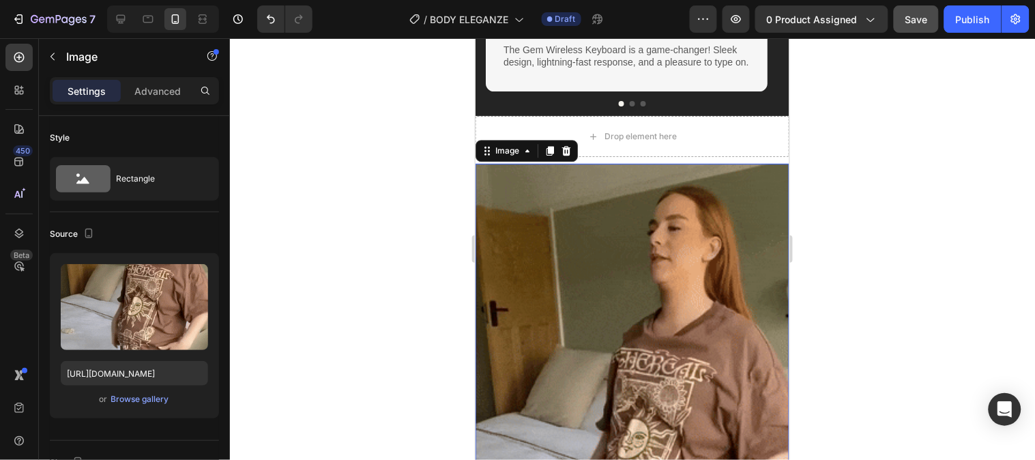
click at [716, 166] on img at bounding box center [632, 440] width 314 height 554
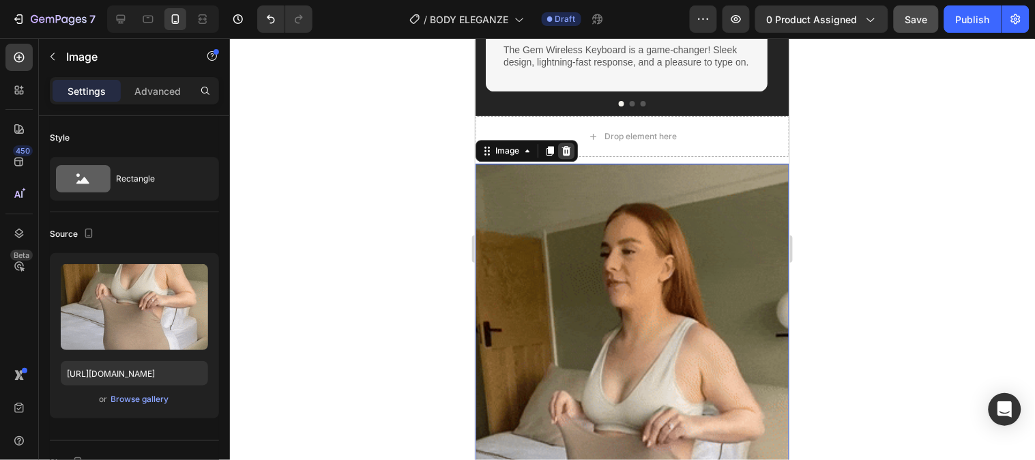
click at [562, 147] on icon at bounding box center [565, 150] width 11 height 11
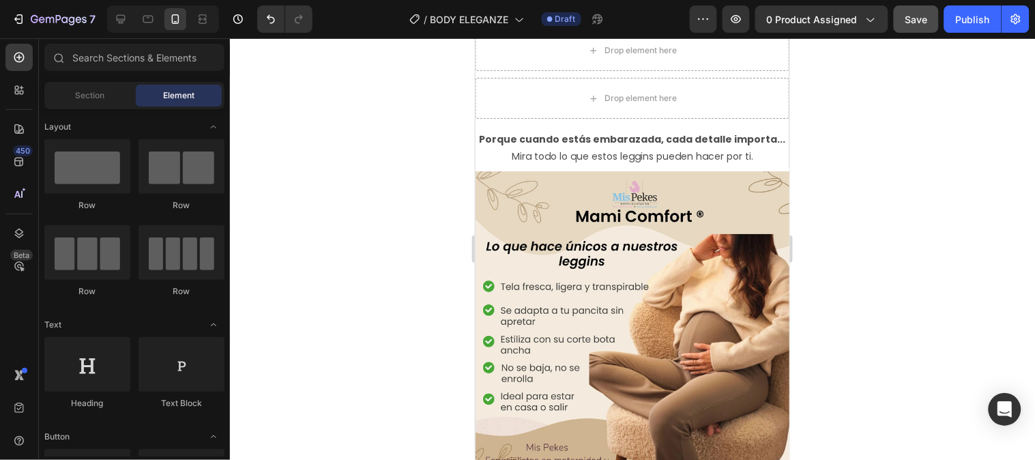
scroll to position [2439, 0]
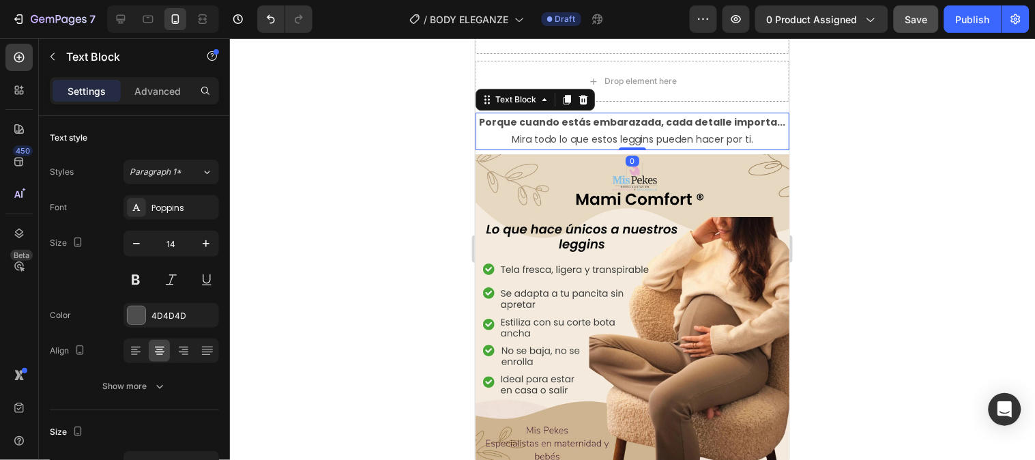
click at [749, 118] on strong "Porque cuando estás embarazada, cada detalle importa..." at bounding box center [632, 122] width 306 height 14
click at [574, 95] on div at bounding box center [582, 99] width 16 height 16
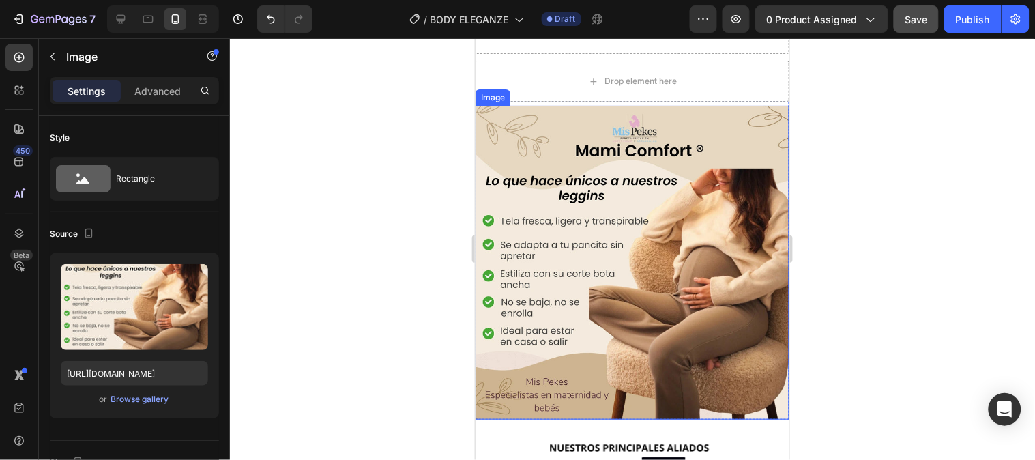
click at [699, 117] on img at bounding box center [632, 262] width 314 height 314
click at [555, 91] on div at bounding box center [549, 92] width 16 height 16
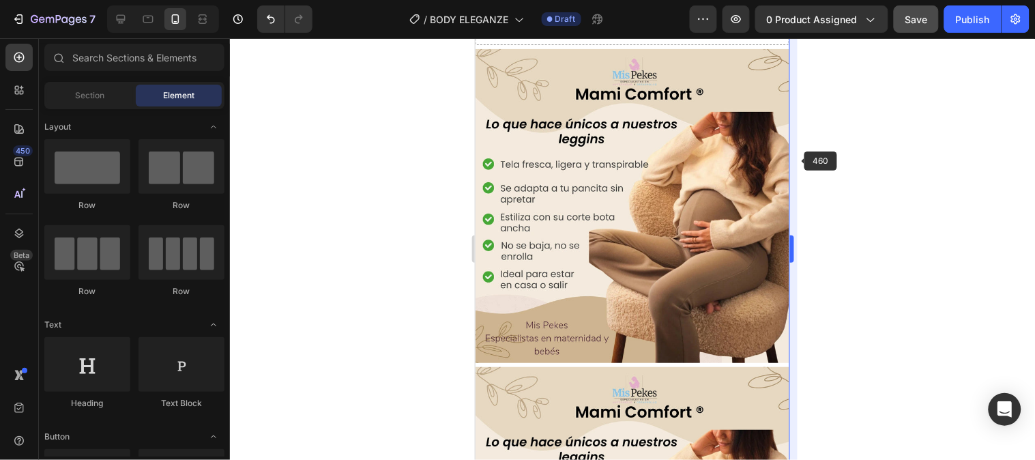
scroll to position [2338, 0]
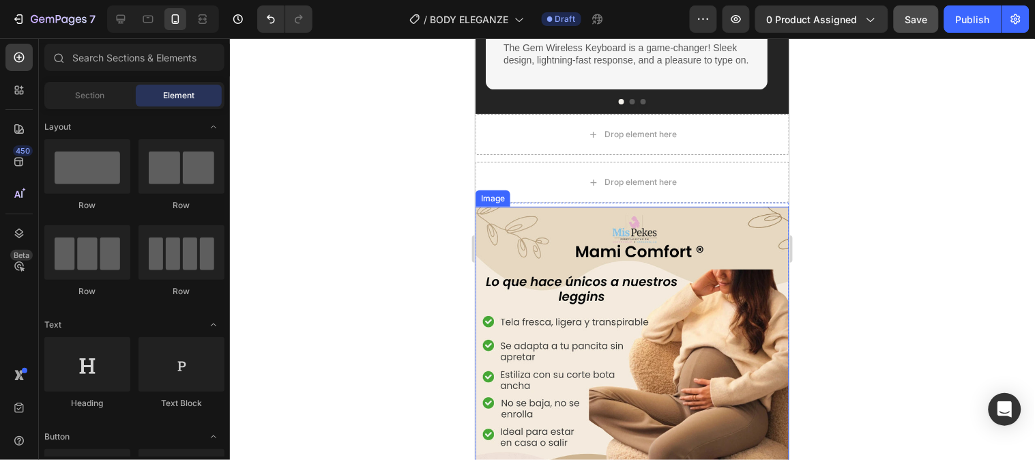
click at [742, 216] on img at bounding box center [632, 363] width 314 height 314
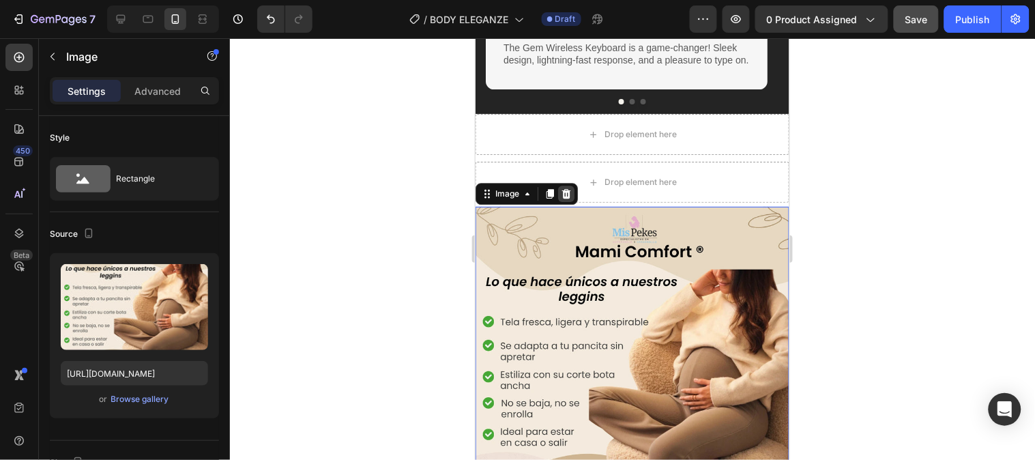
click at [570, 188] on icon at bounding box center [565, 193] width 11 height 11
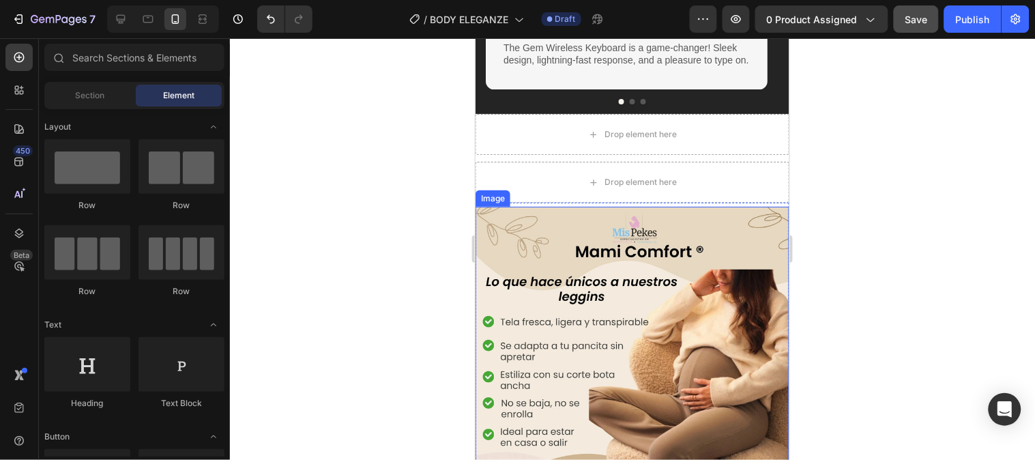
click at [701, 216] on img at bounding box center [632, 363] width 314 height 314
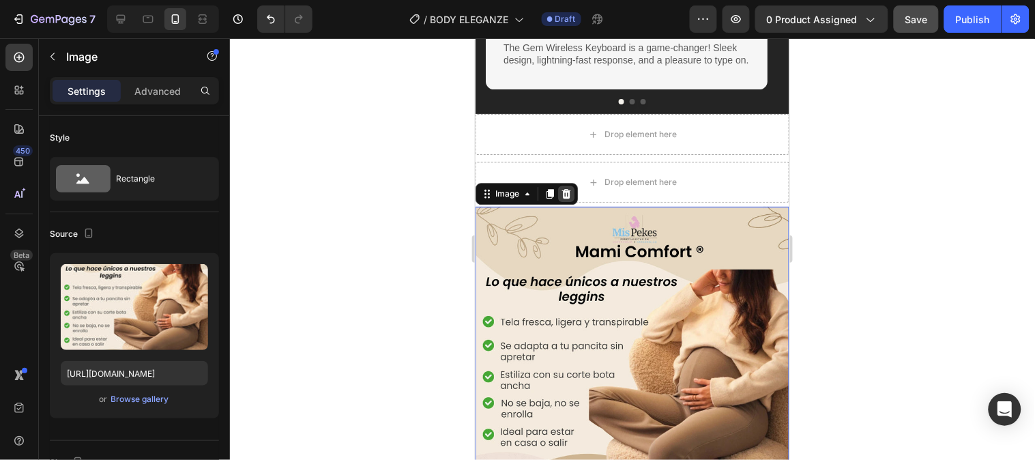
click at [566, 189] on icon at bounding box center [565, 193] width 9 height 10
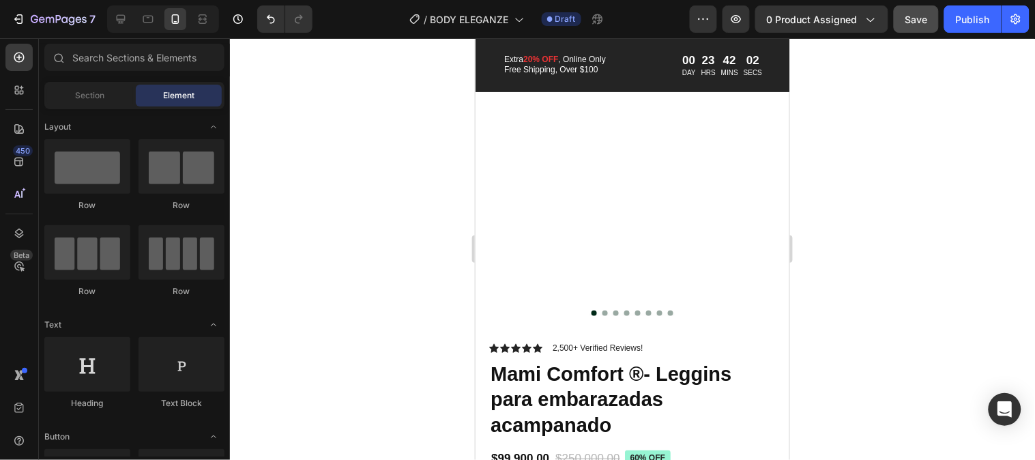
scroll to position [2671, 0]
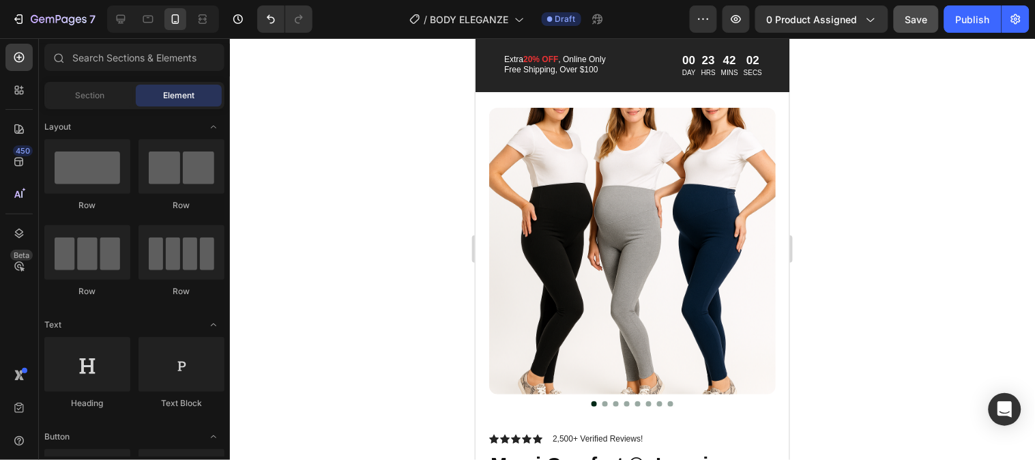
drag, startPoint x: 783, startPoint y: 171, endPoint x: 1269, endPoint y: 229, distance: 489.2
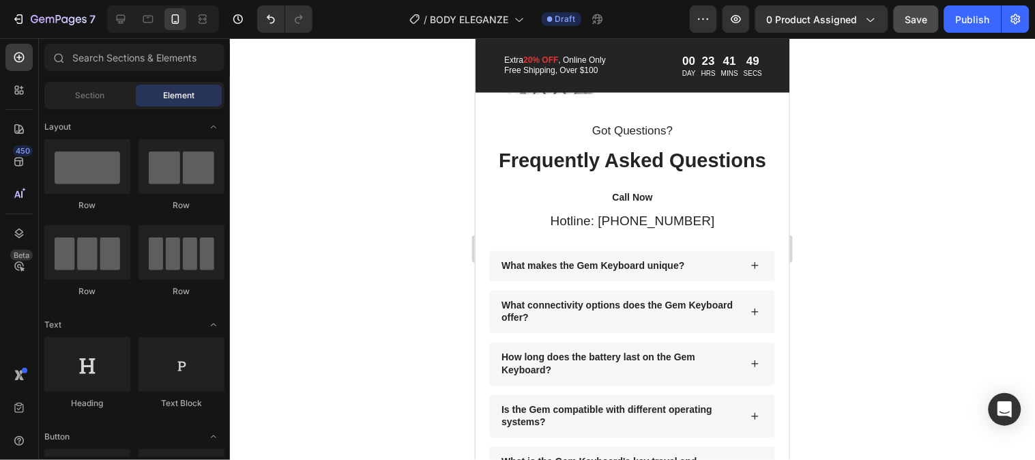
scroll to position [5966, 0]
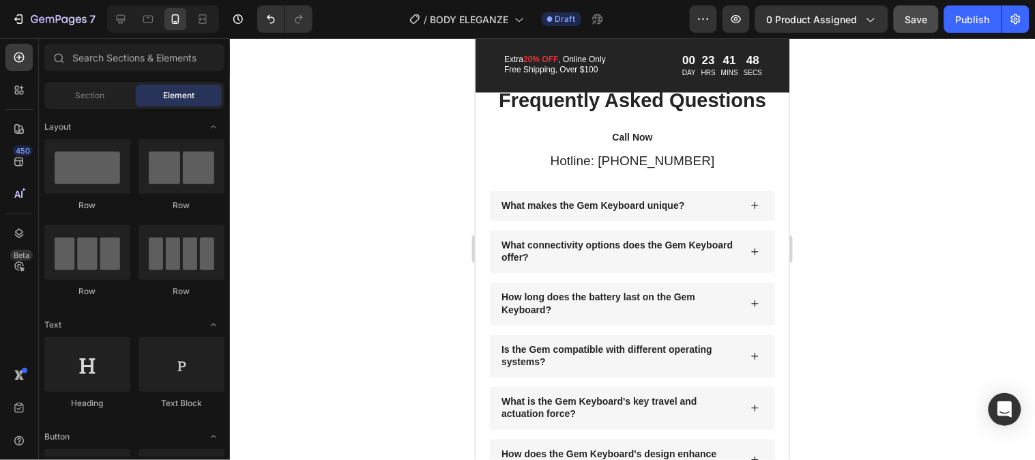
drag, startPoint x: 778, startPoint y: 204, endPoint x: 1325, endPoint y: 416, distance: 586.8
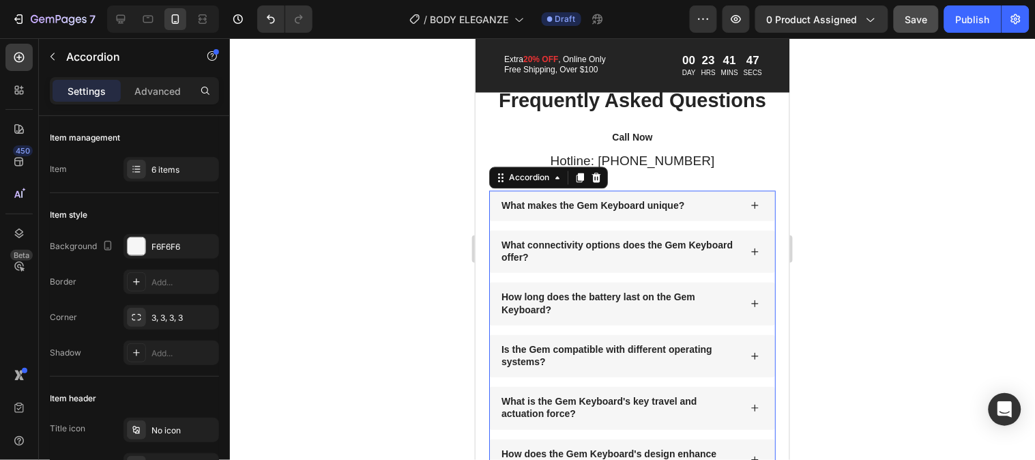
click at [723, 220] on div "What makes the Gem Keyboard unique?" at bounding box center [631, 205] width 285 height 30
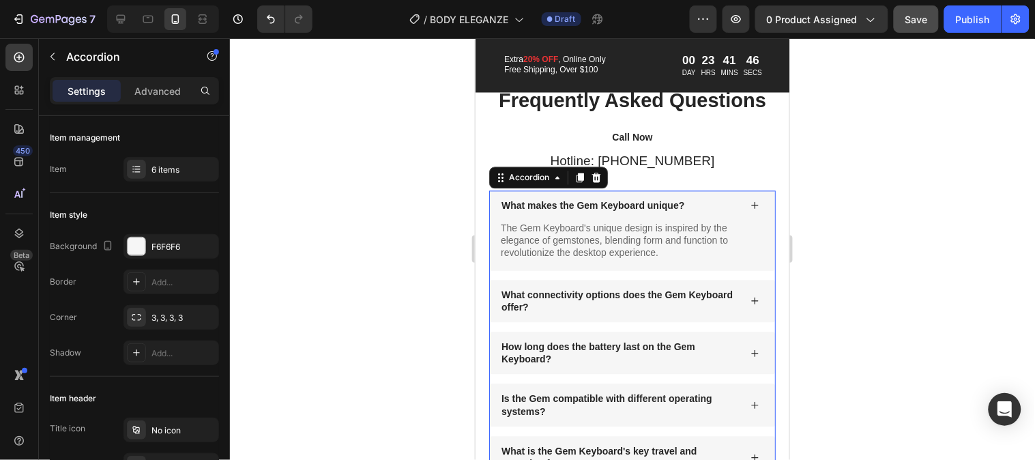
click at [717, 220] on div "What makes the Gem Keyboard unique?" at bounding box center [631, 205] width 285 height 30
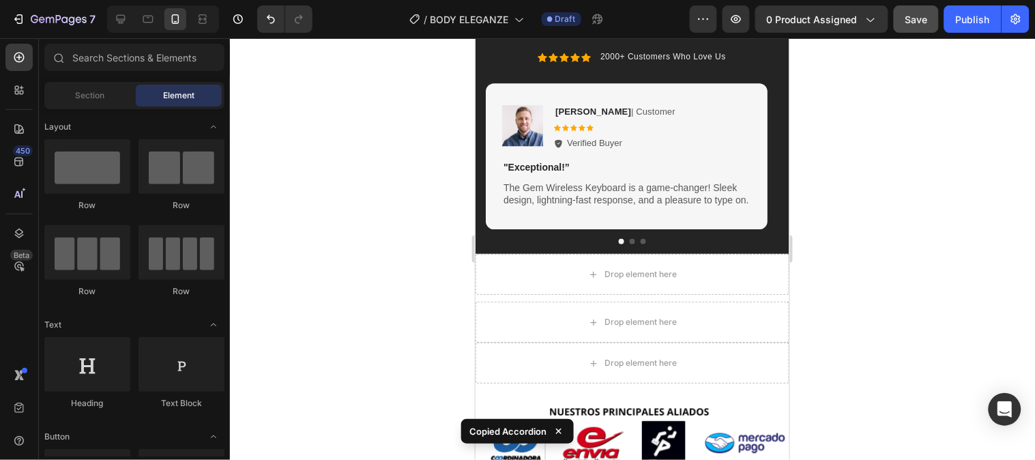
scroll to position [2214, 0]
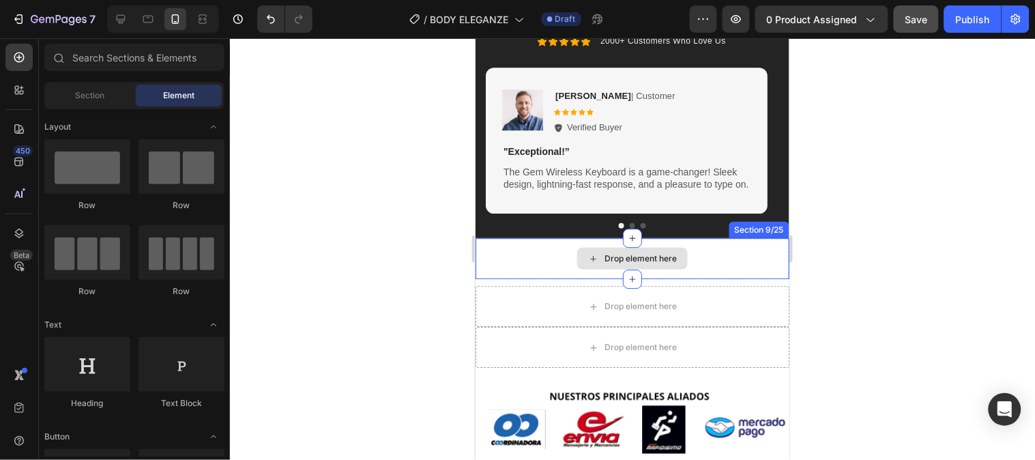
click at [514, 261] on div "Drop element here" at bounding box center [632, 257] width 314 height 41
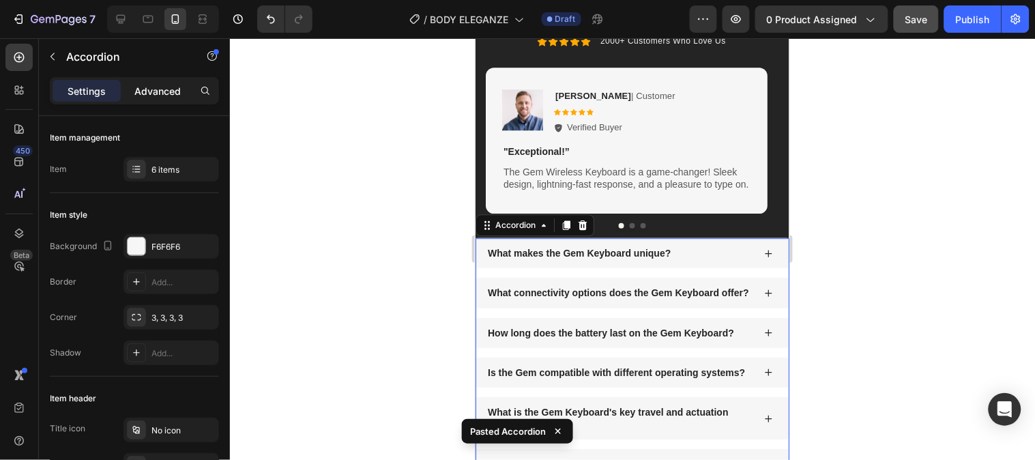
click at [161, 99] on div "Advanced" at bounding box center [157, 91] width 68 height 22
type input "100%"
type input "100"
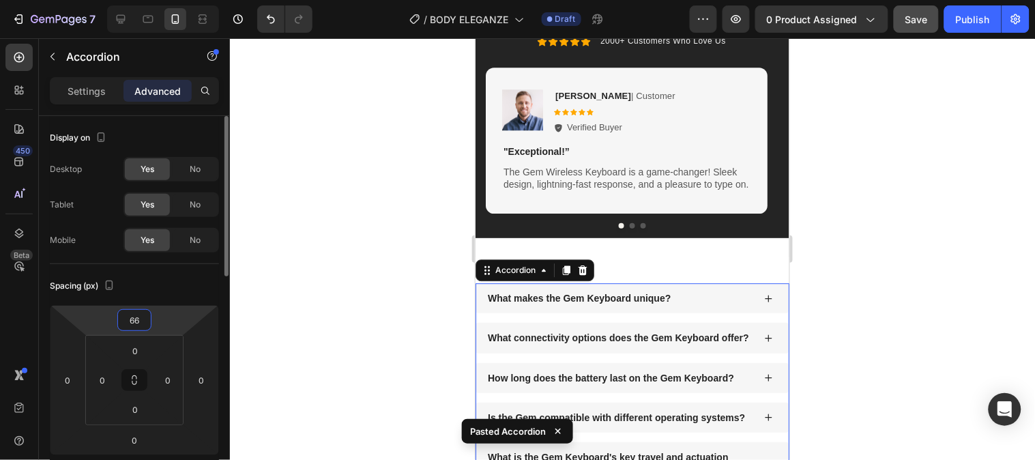
type input "68"
drag, startPoint x: 161, startPoint y: 314, endPoint x: 168, endPoint y: 288, distance: 26.8
click at [168, 0] on html "7 Version history / BODY ELEGANZE Draft Preview 0 product assigned Save Publish…" at bounding box center [517, 0] width 1035 height 0
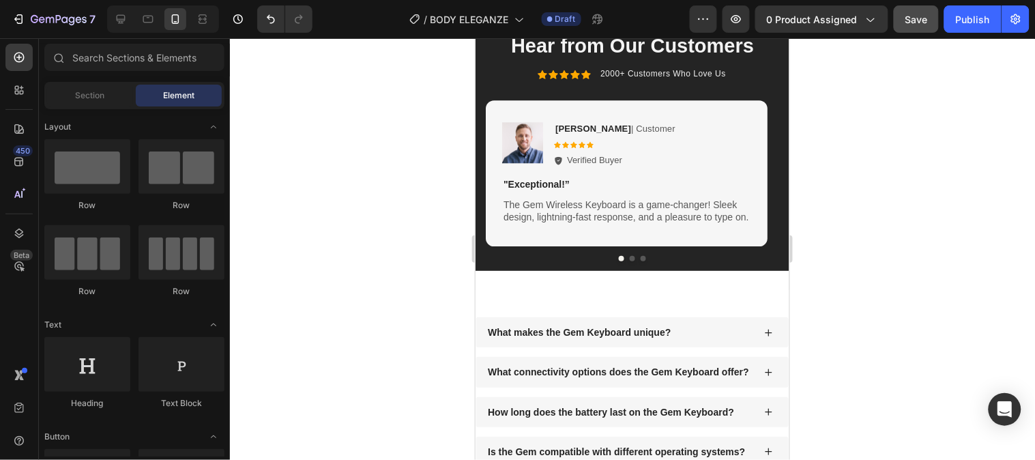
scroll to position [2150, 0]
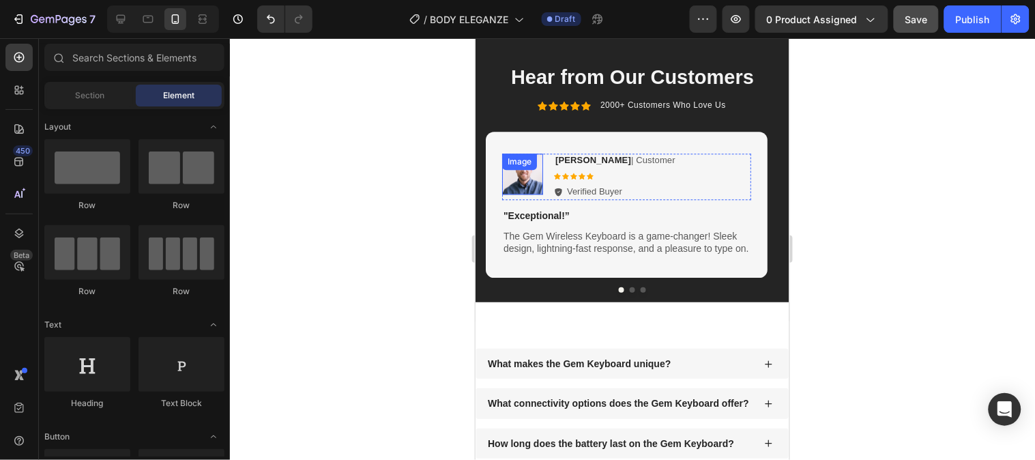
click at [514, 181] on img at bounding box center [521, 173] width 41 height 41
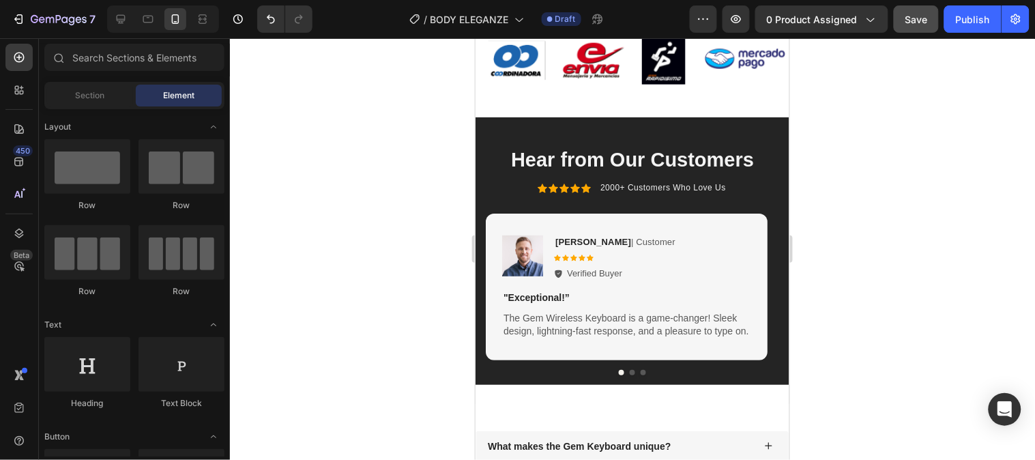
scroll to position [1256, 0]
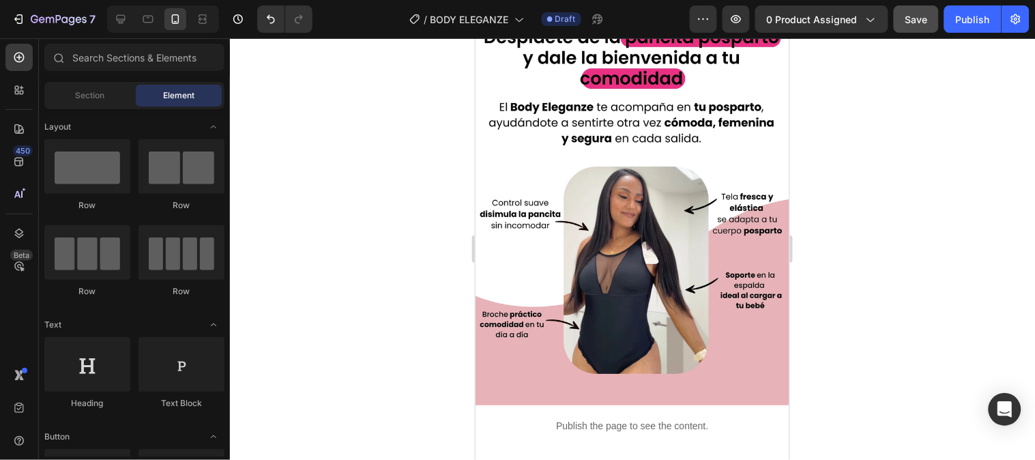
drag, startPoint x: 784, startPoint y: 160, endPoint x: 1282, endPoint y: 152, distance: 498.1
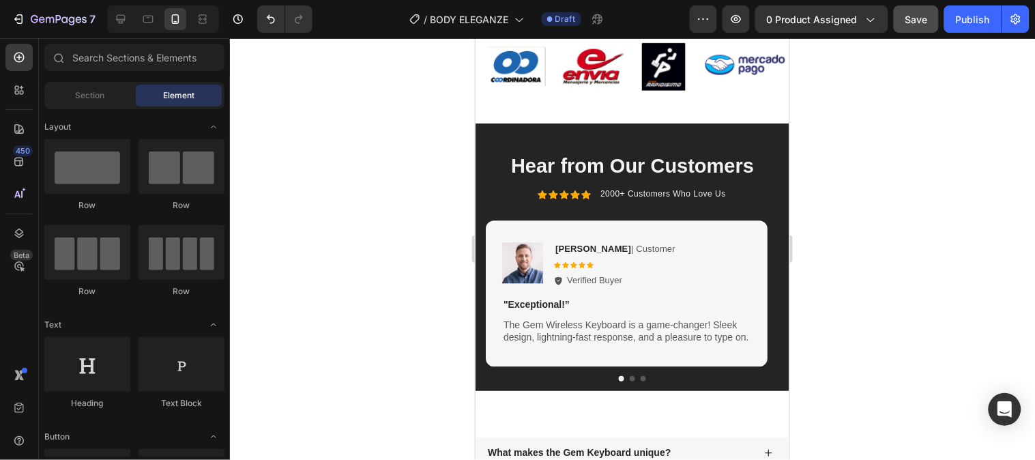
scroll to position [2096, 0]
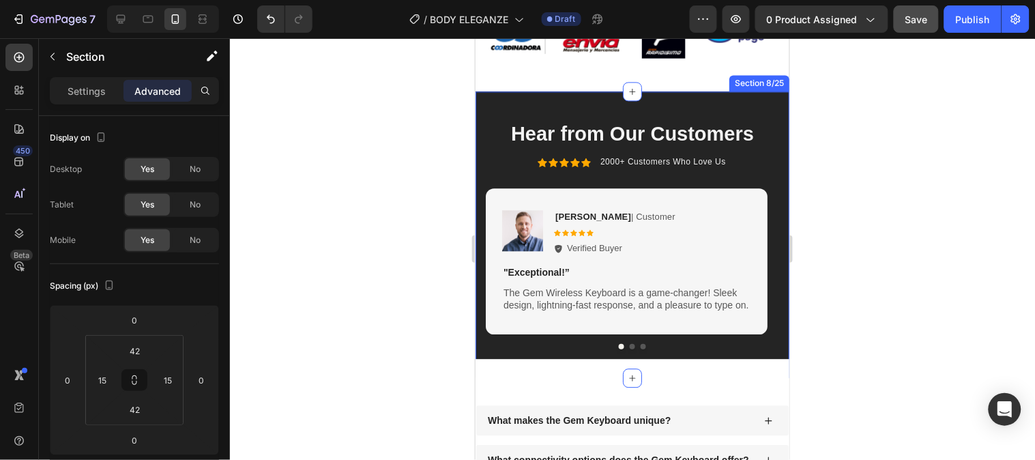
click at [761, 106] on div "Hear from Our Customers Heading Icon Icon Icon Icon Icon Icon List 2000+ Custom…" at bounding box center [632, 234] width 314 height 287
